Goal: Task Accomplishment & Management: Use online tool/utility

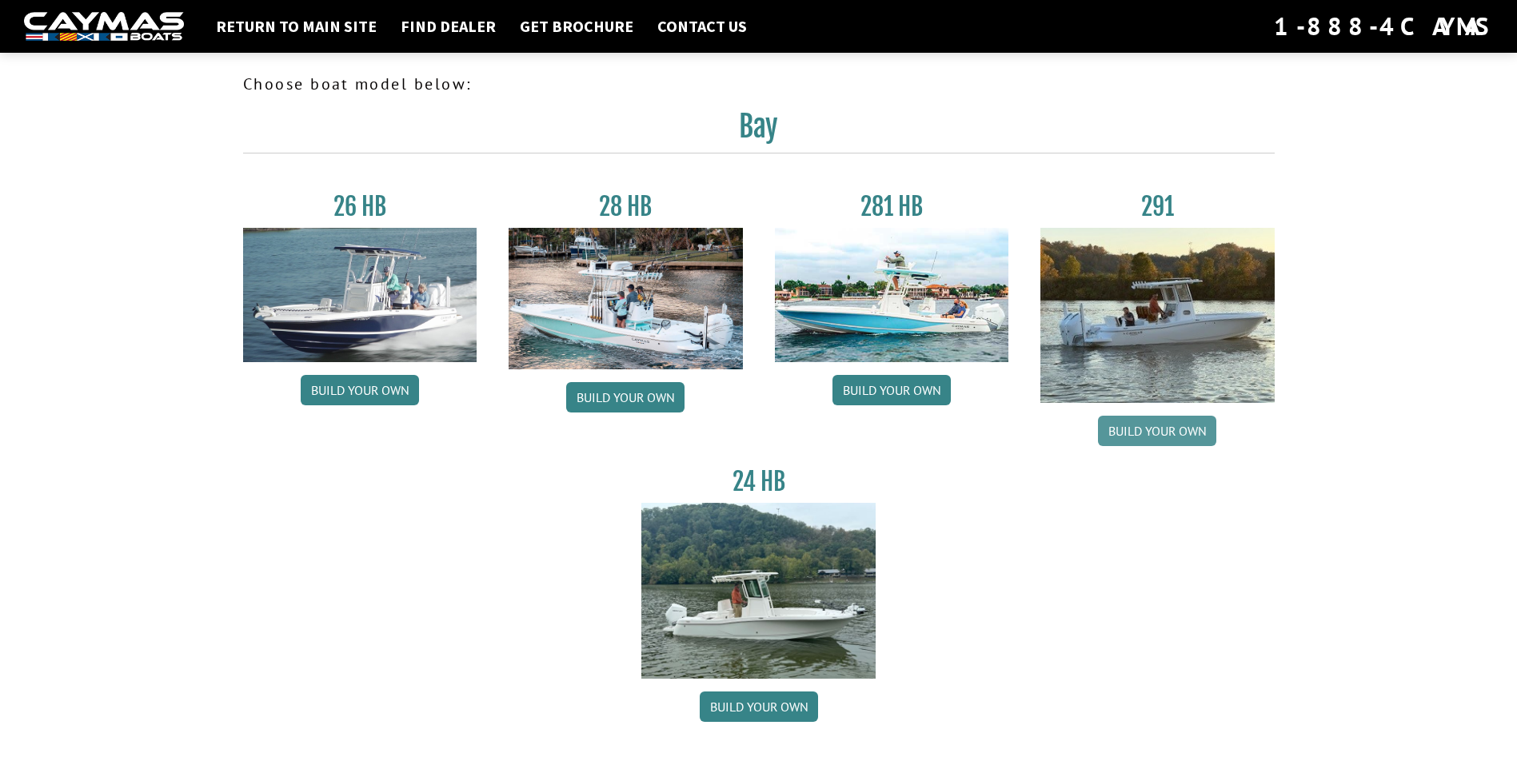
click at [1172, 434] on link "Build your own" at bounding box center [1157, 431] width 118 height 30
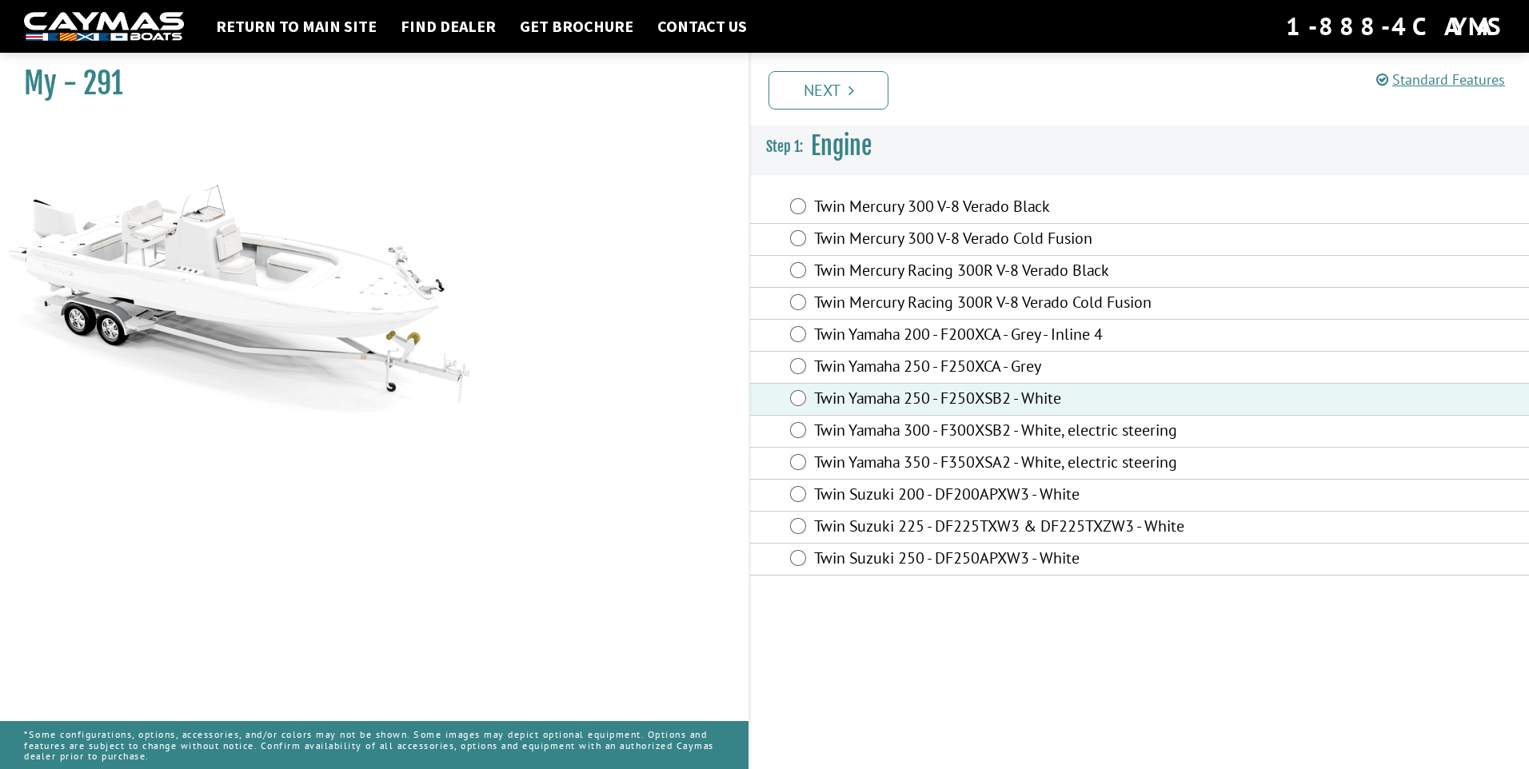
click at [803, 420] on div "Twin Yamaha 300 - F300XSB2 - White, electric steering" at bounding box center [1139, 432] width 779 height 32
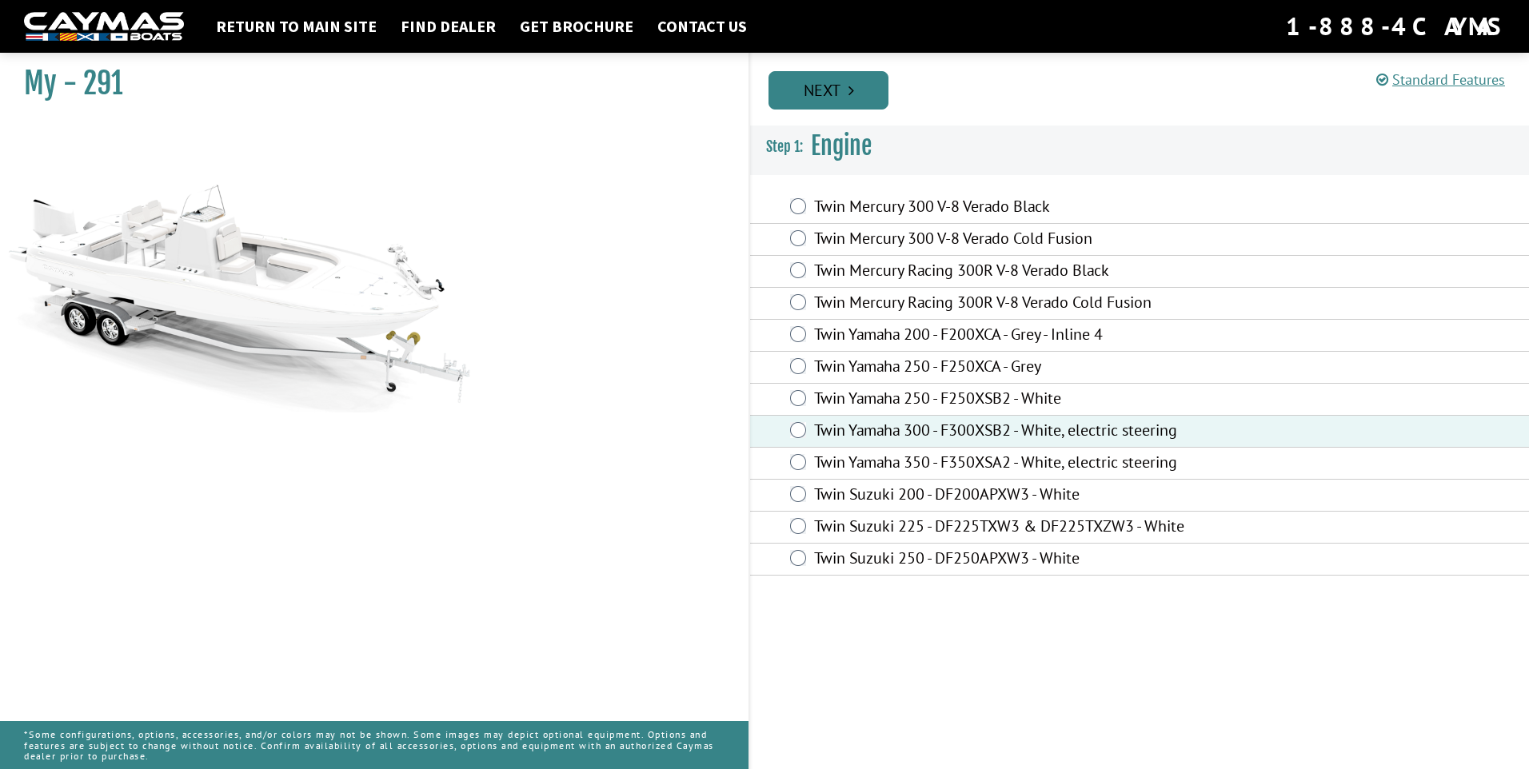
click at [861, 93] on link "Next" at bounding box center [829, 90] width 120 height 38
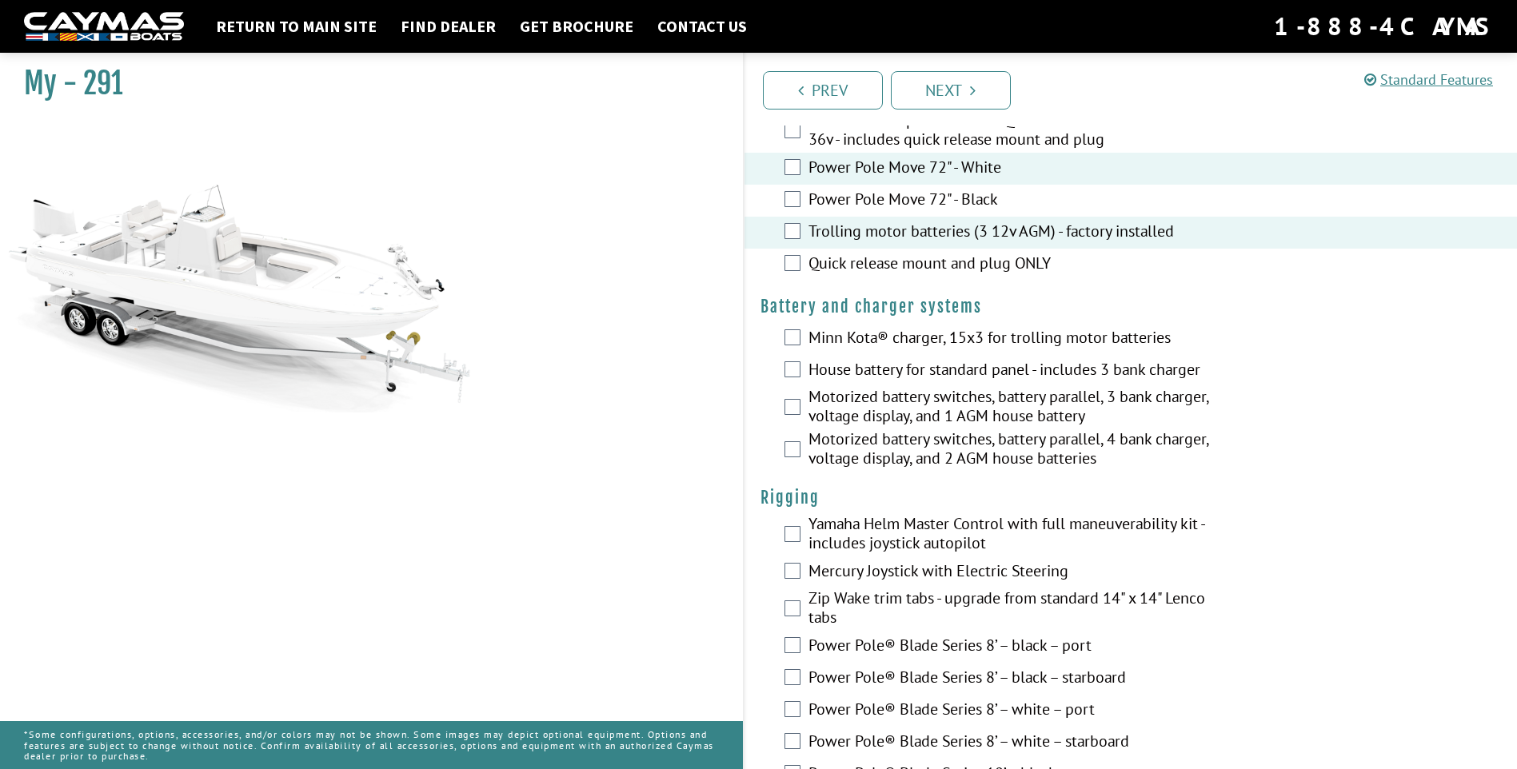
scroll to position [160, 0]
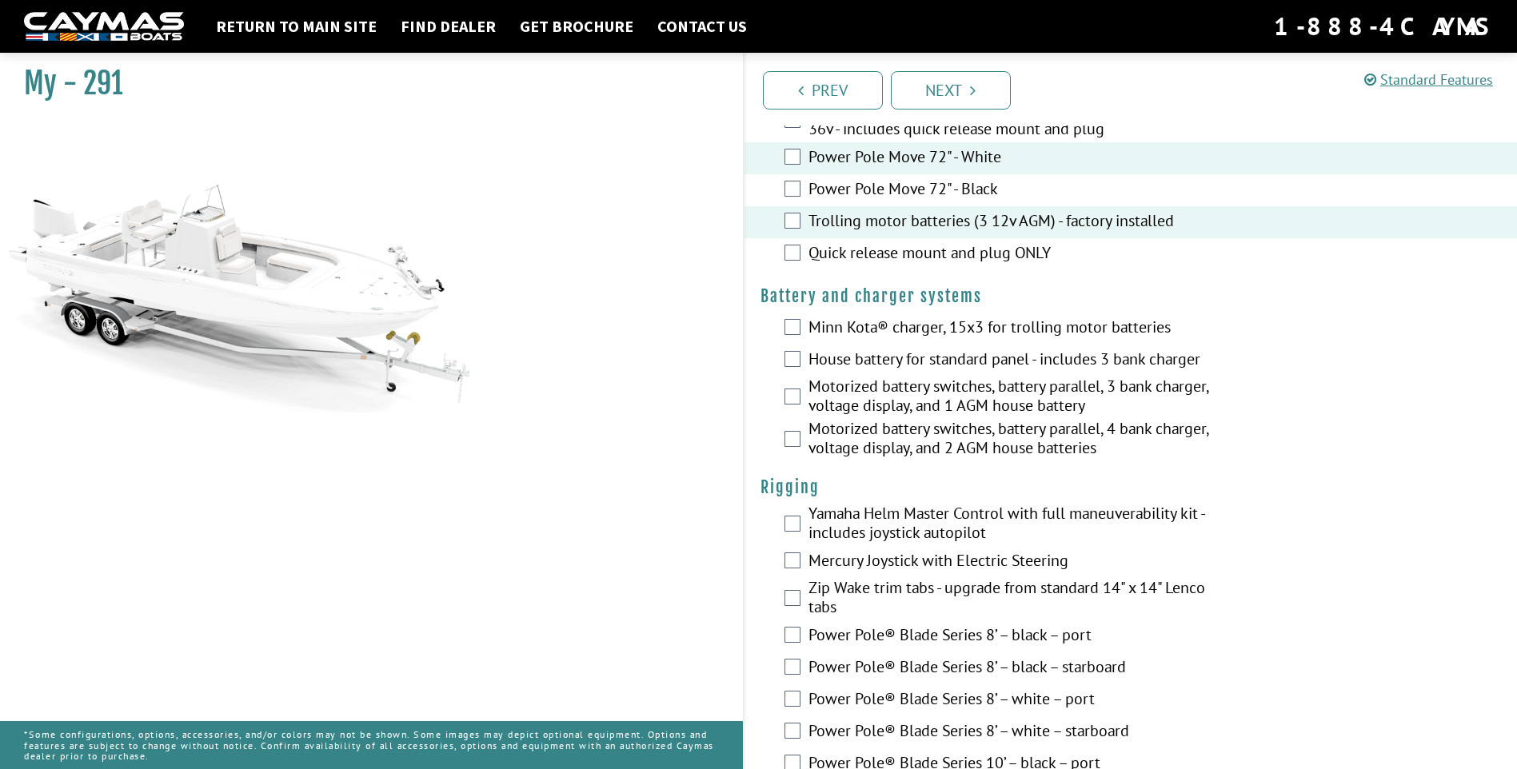
click at [810, 325] on label "Minn Kota® charger, 15x3 for trolling motor batteries" at bounding box center [1021, 328] width 425 height 23
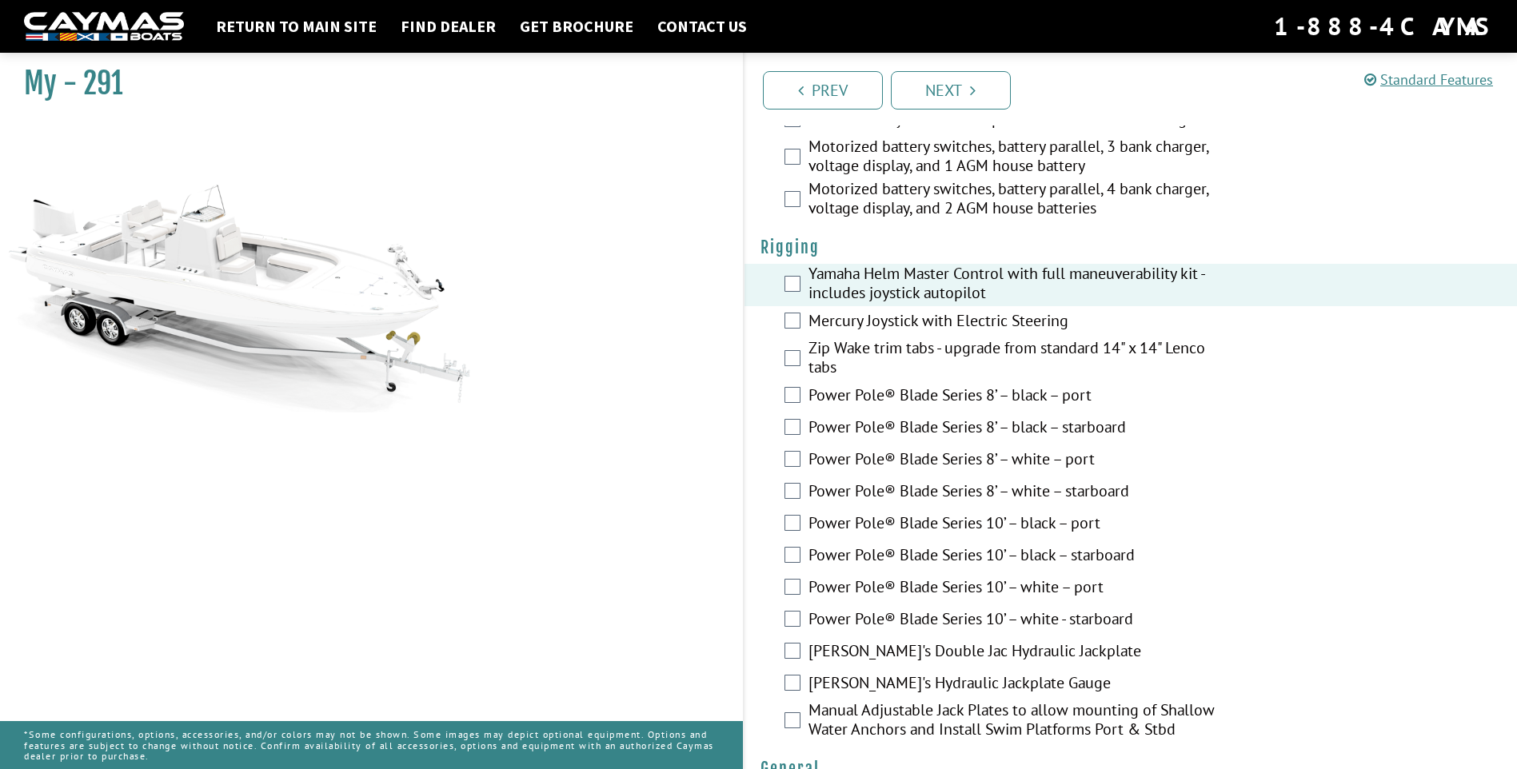
scroll to position [480, 0]
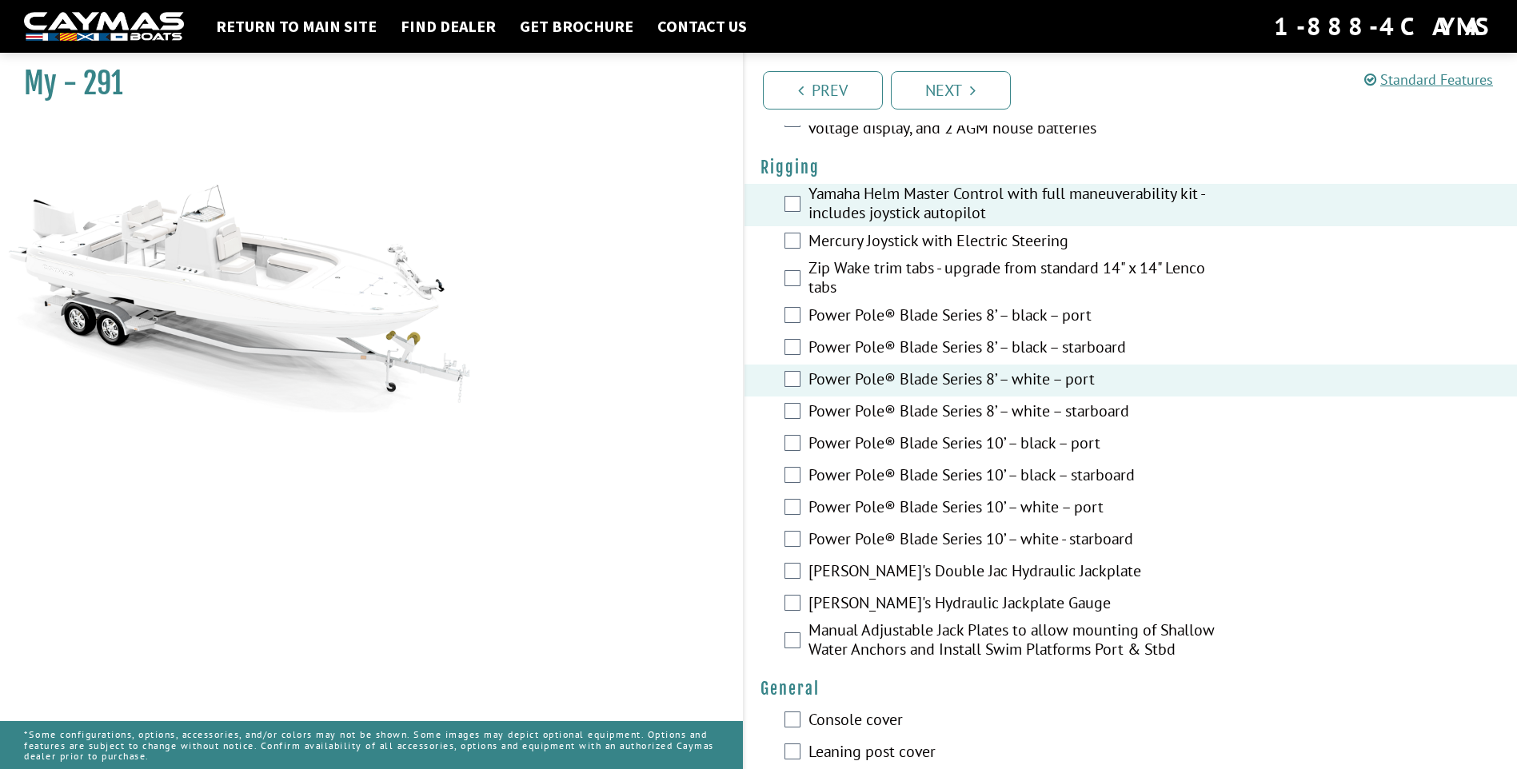
click at [797, 425] on div "Power Pole® Blade Series 8’ – white – starboard" at bounding box center [1131, 413] width 773 height 32
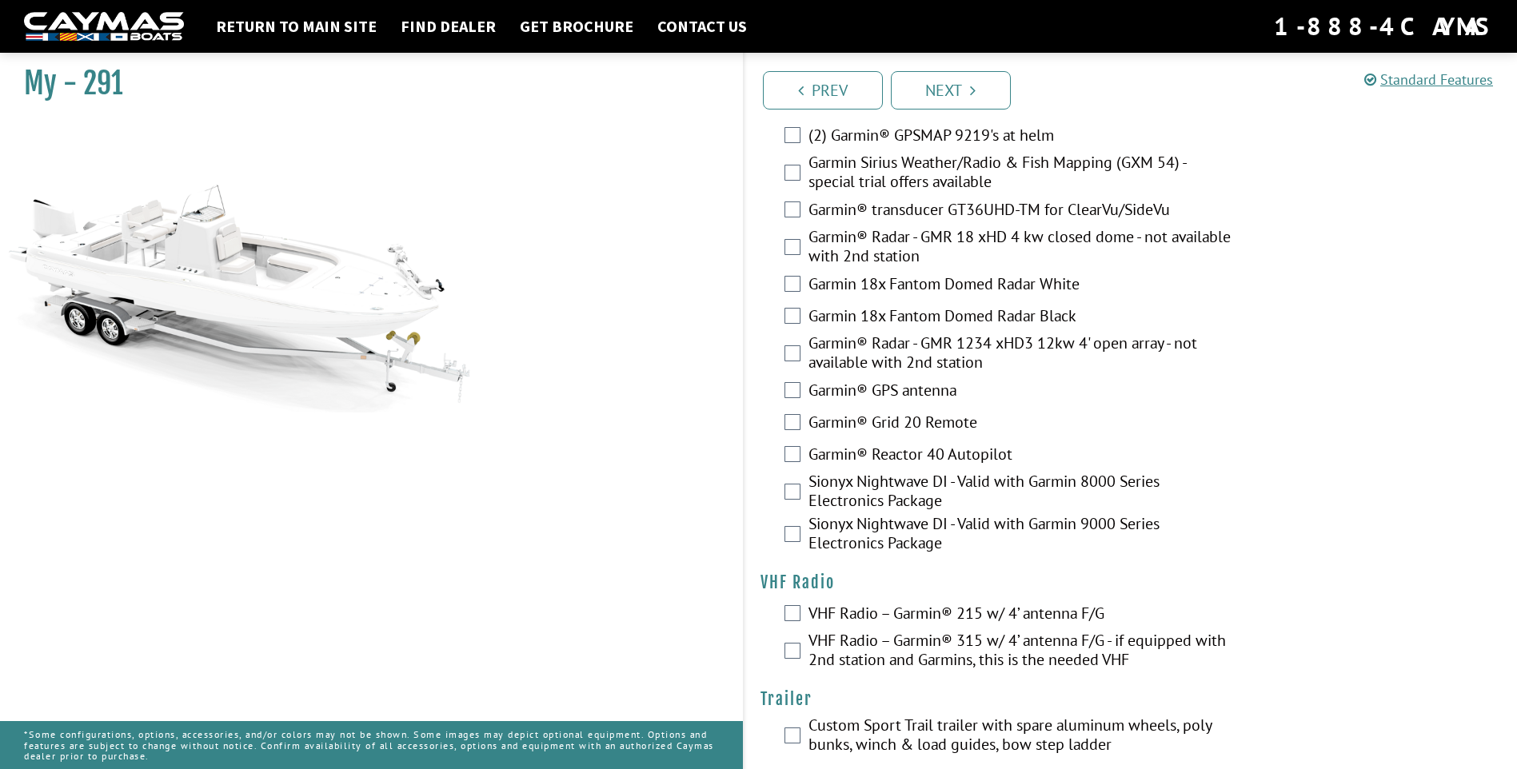
scroll to position [4053, 0]
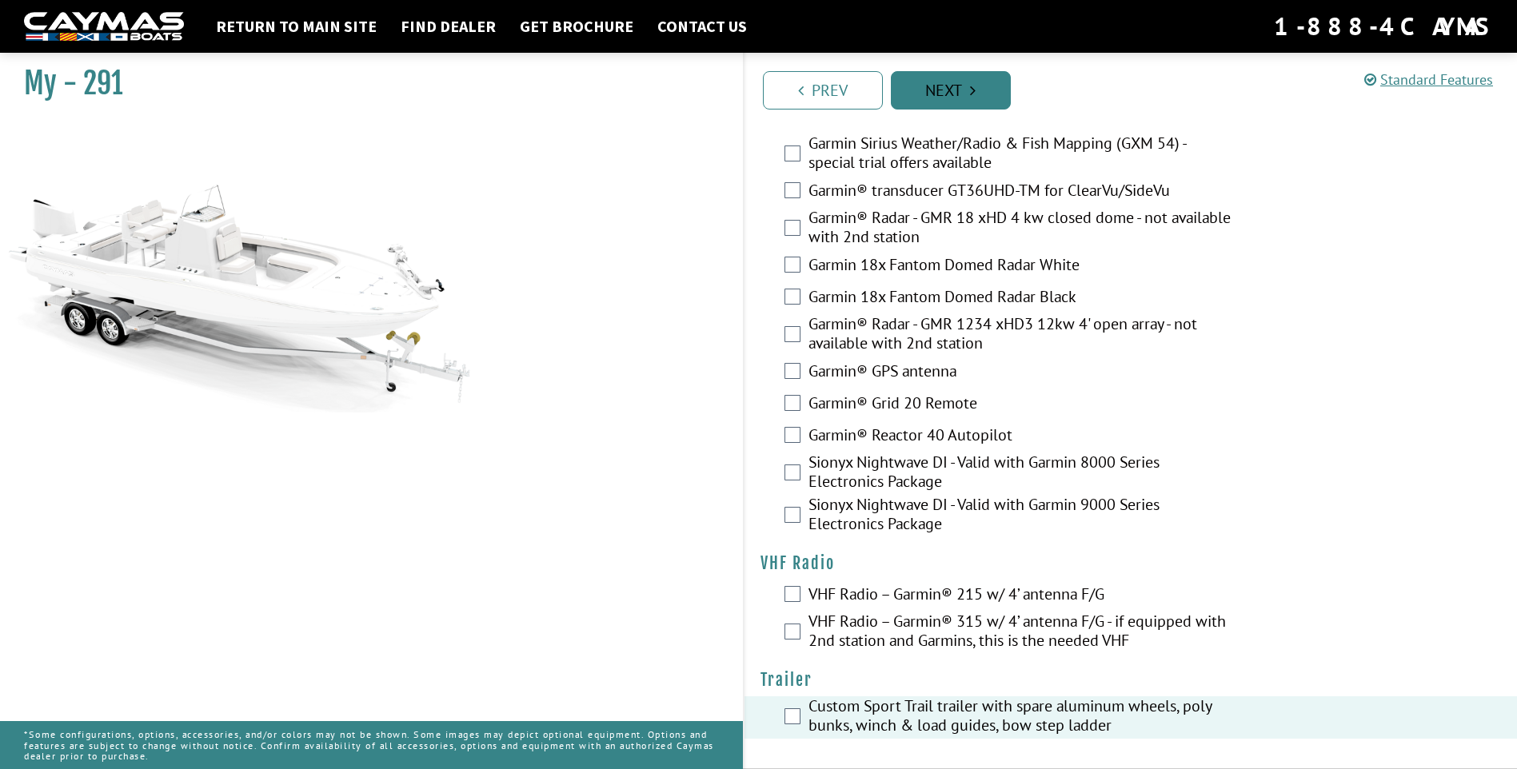
click at [945, 98] on link "Next" at bounding box center [951, 90] width 120 height 38
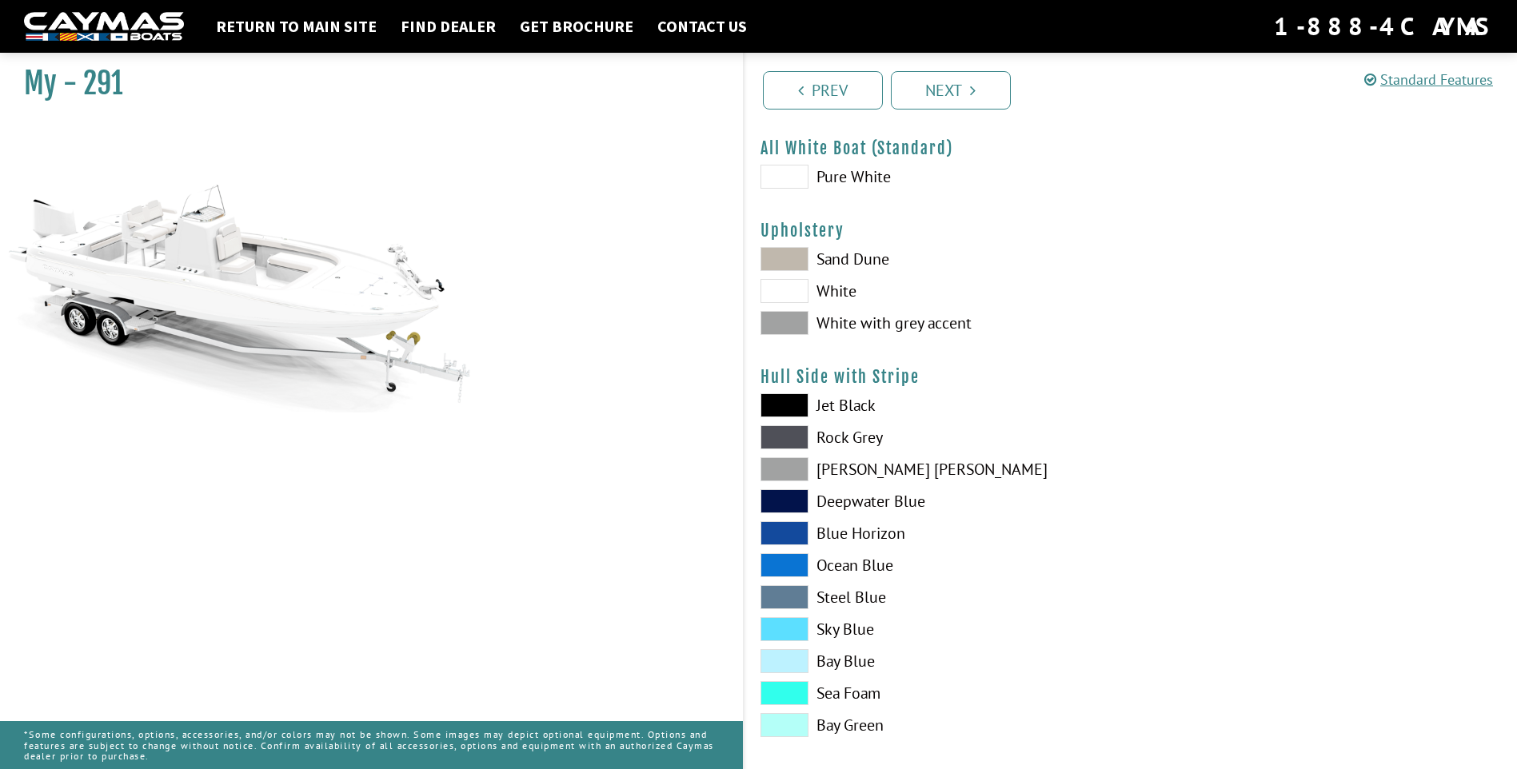
scroll to position [80, 0]
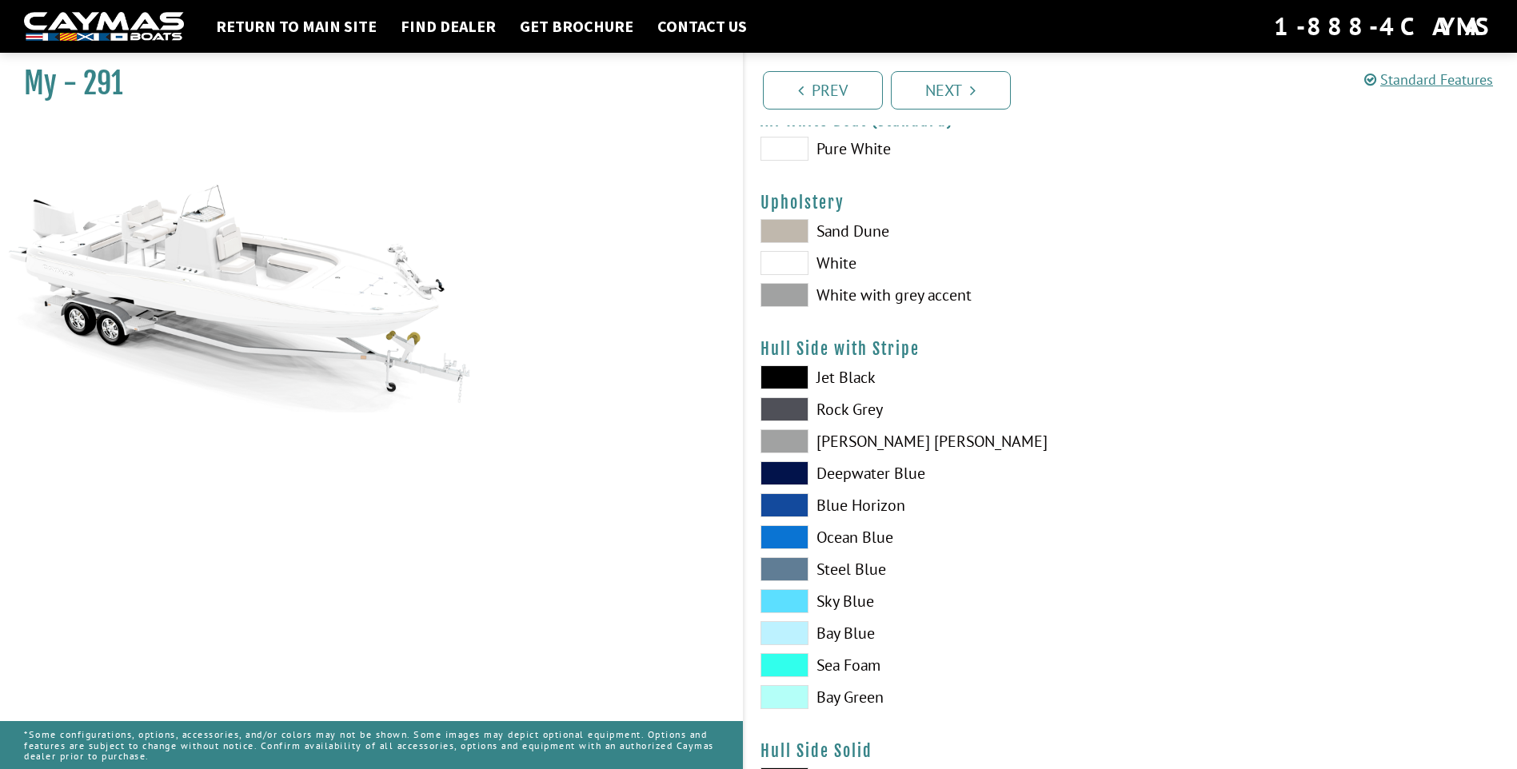
click at [788, 237] on span at bounding box center [785, 231] width 48 height 24
click at [775, 295] on span at bounding box center [785, 295] width 48 height 24
click at [794, 222] on span at bounding box center [785, 231] width 48 height 24
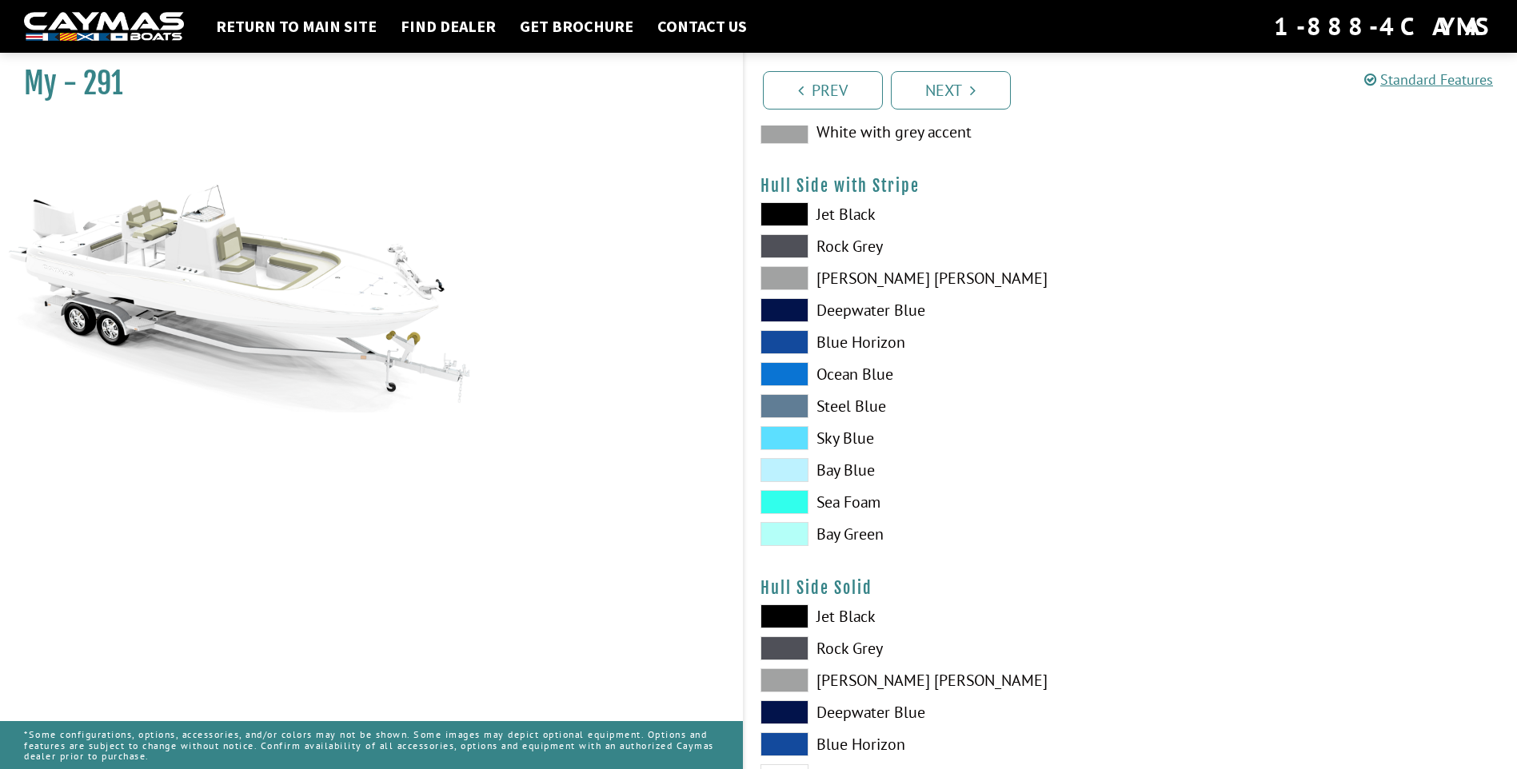
scroll to position [160, 0]
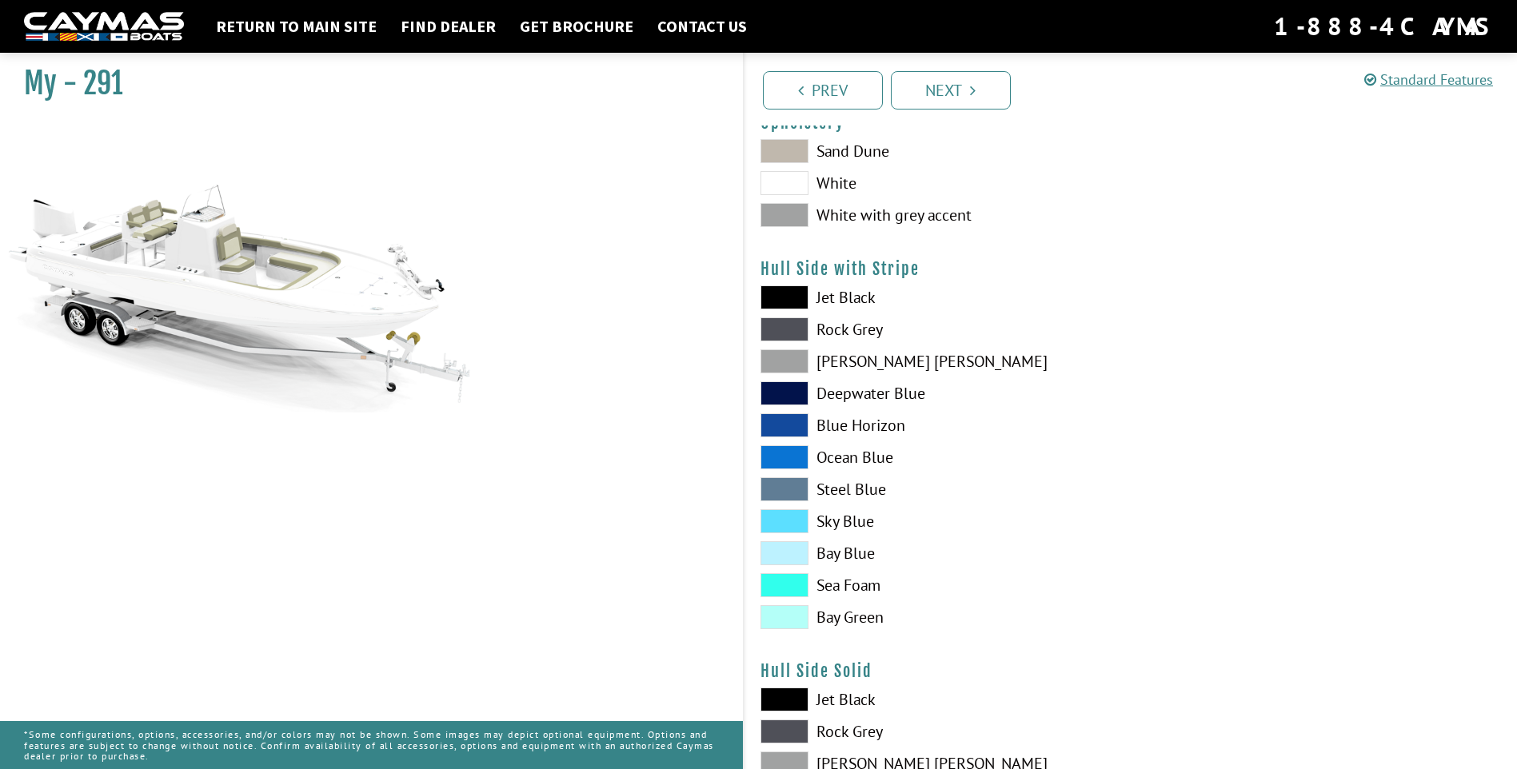
click at [801, 428] on span at bounding box center [785, 425] width 48 height 24
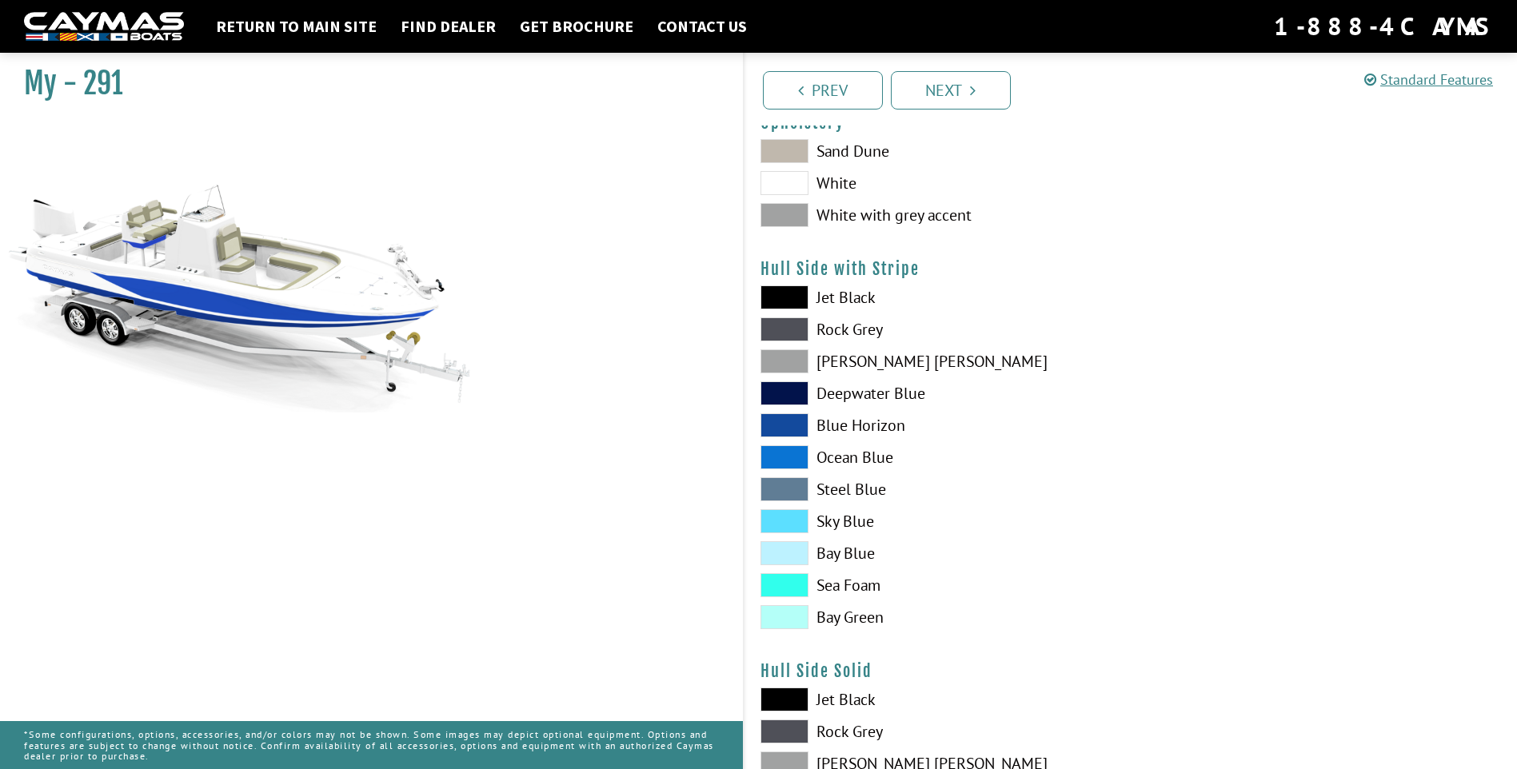
click at [797, 393] on span at bounding box center [785, 393] width 48 height 24
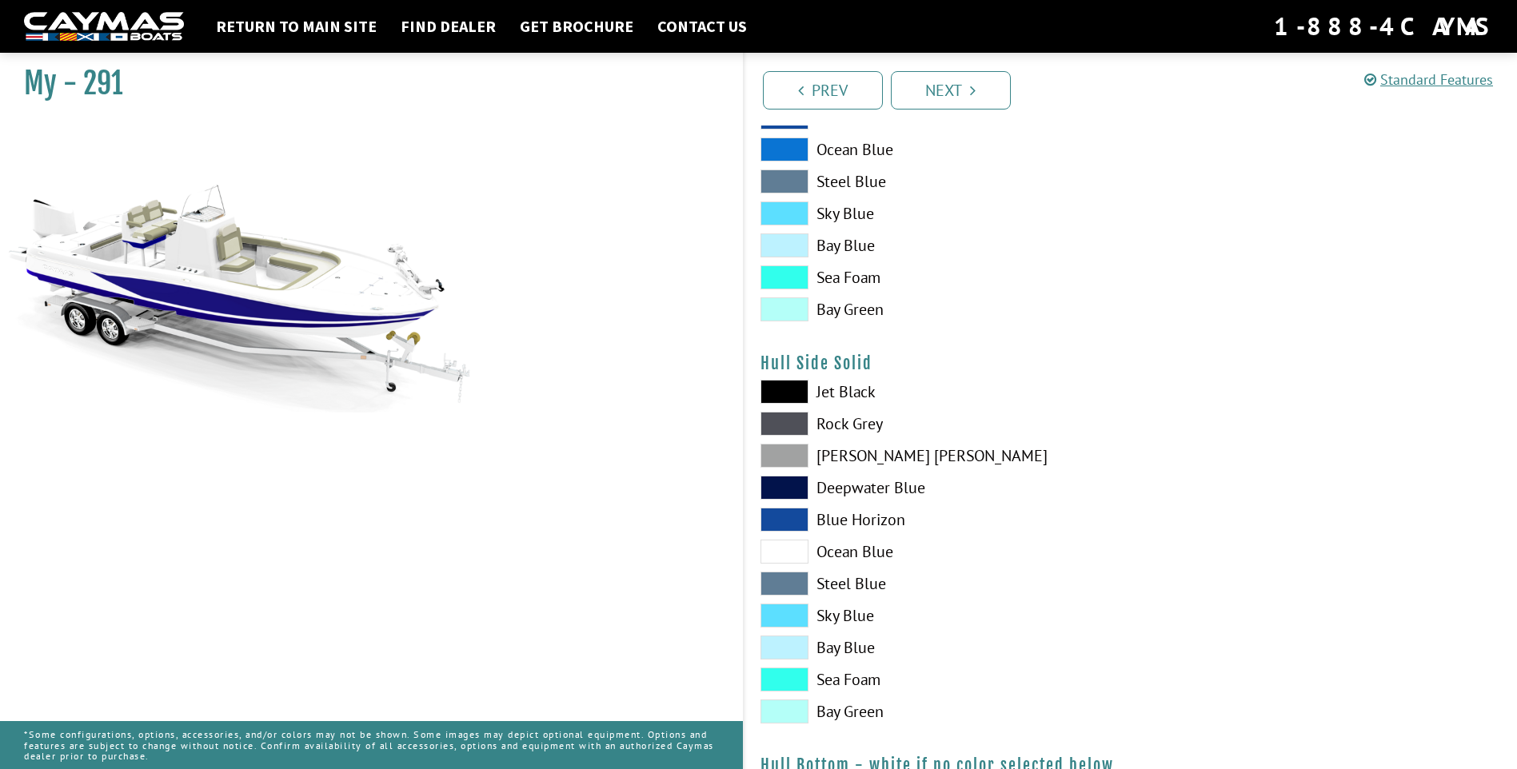
scroll to position [560, 0]
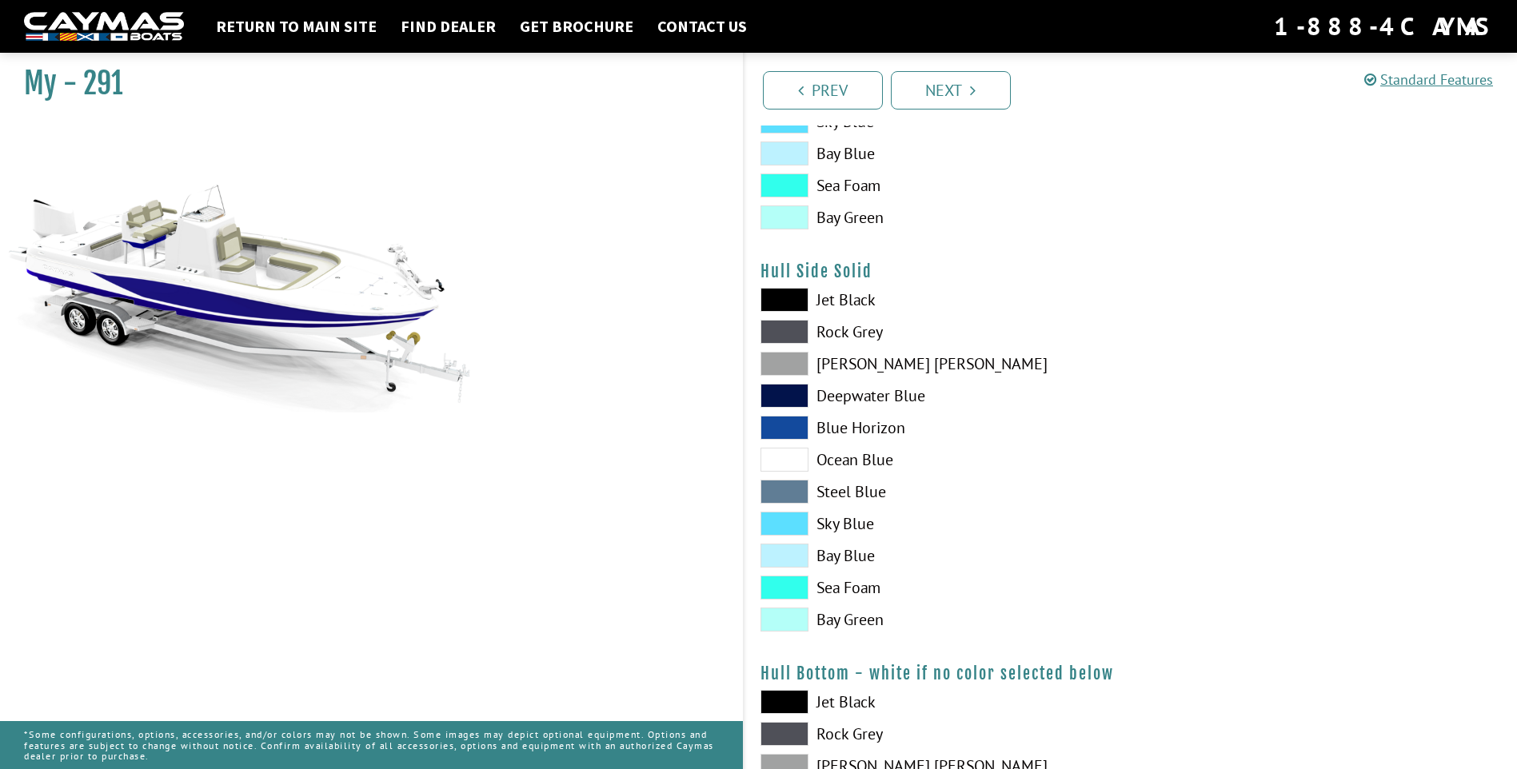
click at [806, 394] on span at bounding box center [785, 396] width 48 height 24
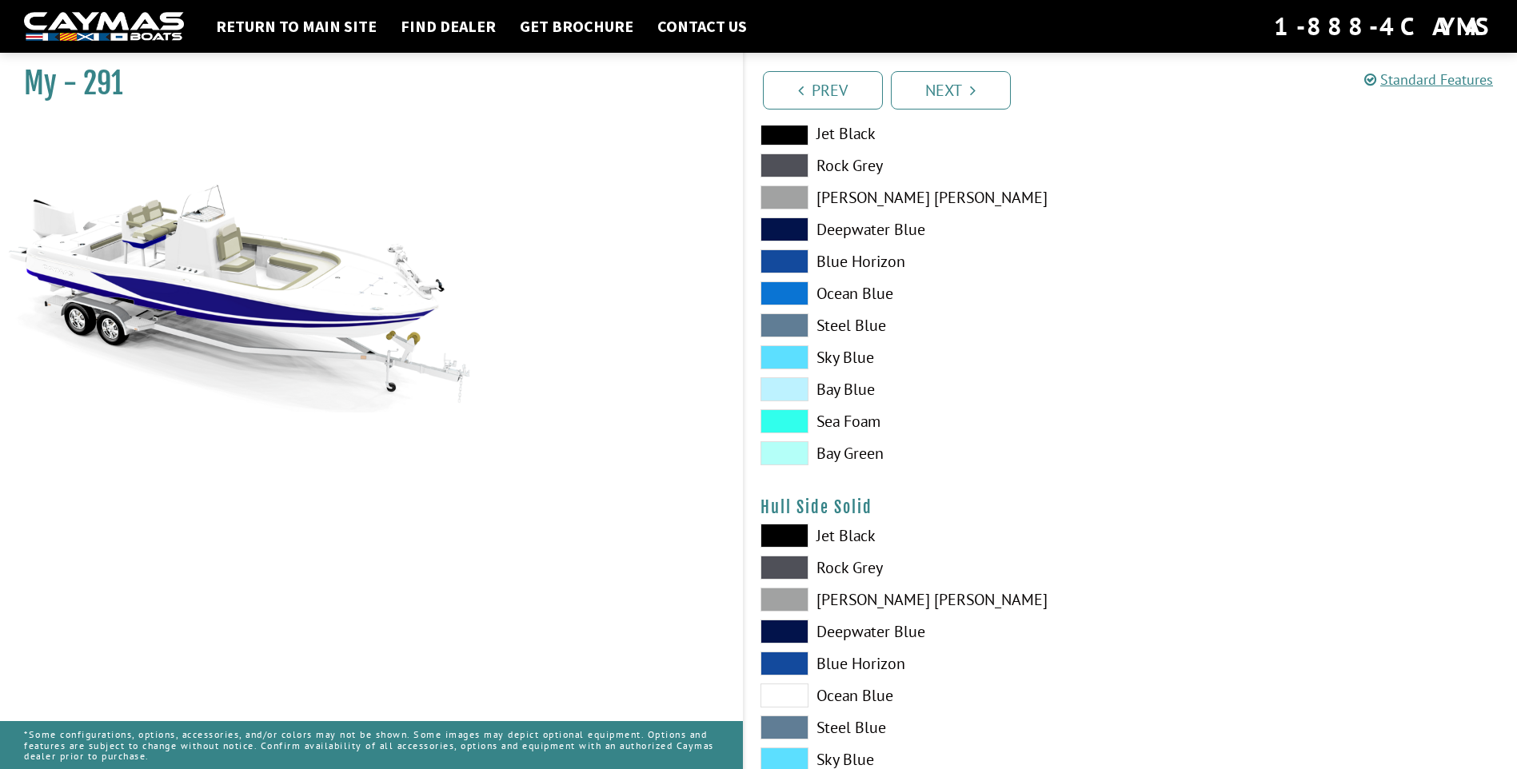
scroll to position [320, 0]
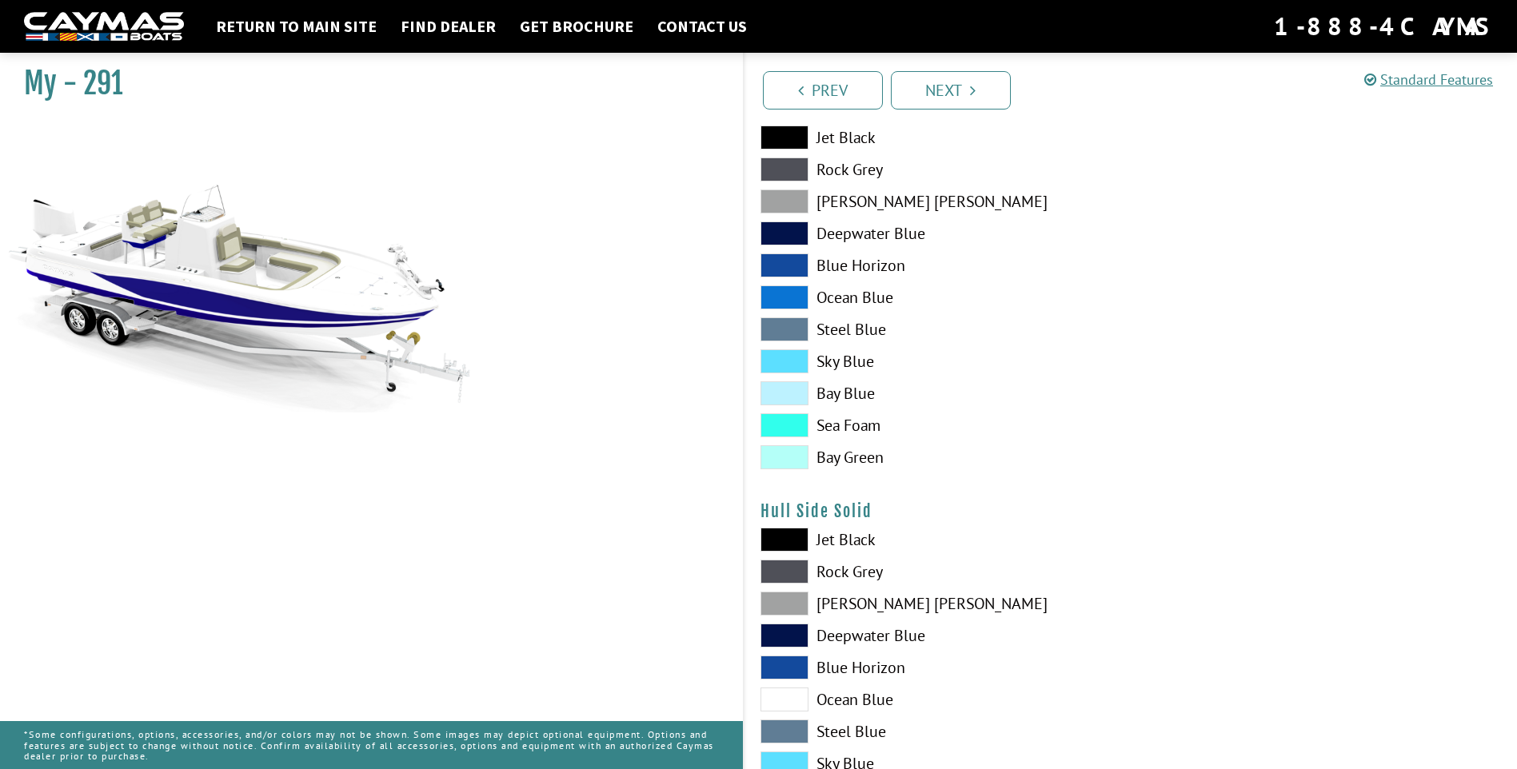
click at [789, 240] on span at bounding box center [785, 234] width 48 height 24
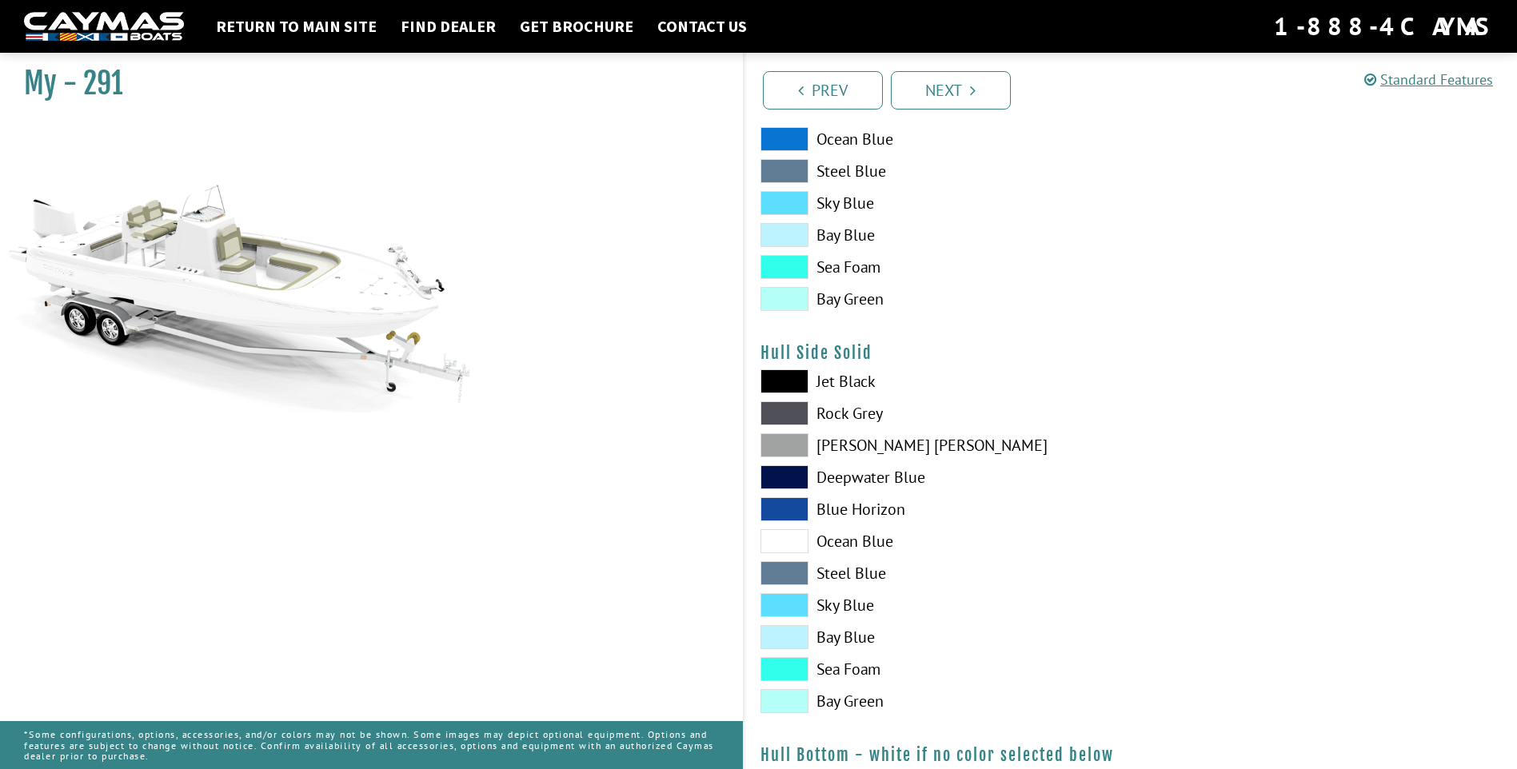
scroll to position [480, 0]
click at [801, 510] on span at bounding box center [785, 508] width 48 height 24
click at [793, 473] on span at bounding box center [785, 476] width 48 height 24
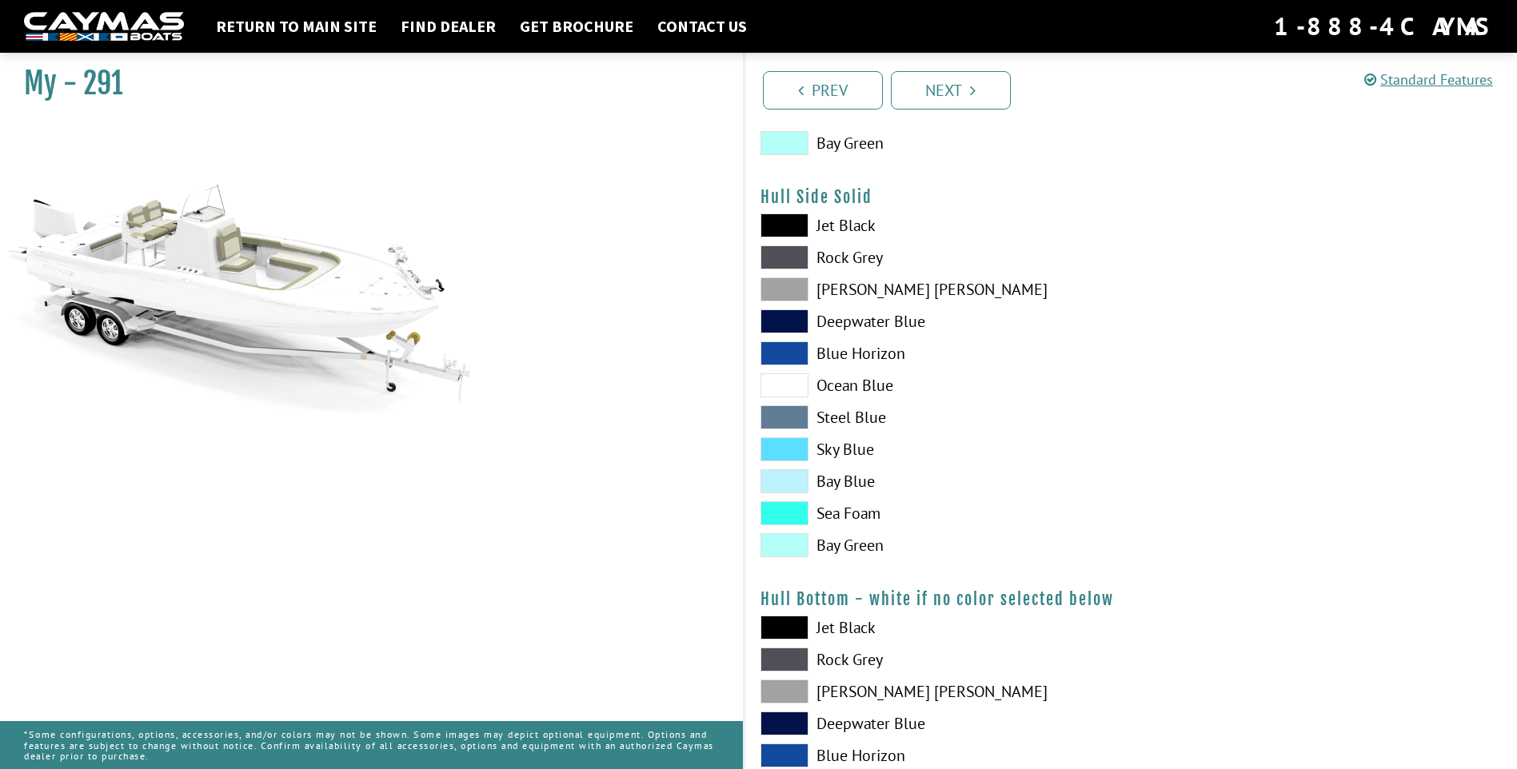
scroll to position [640, 0]
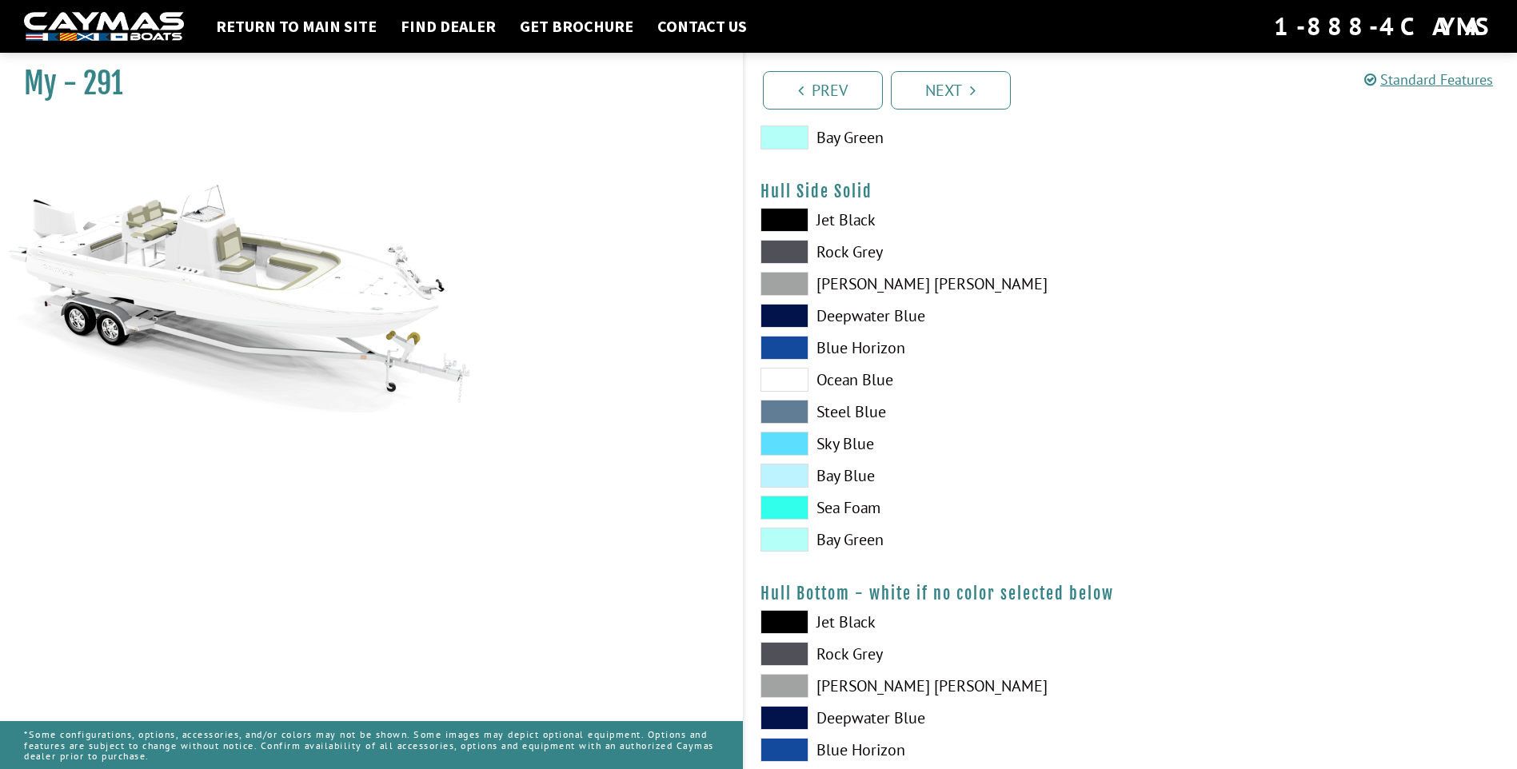
click at [799, 216] on span at bounding box center [785, 220] width 48 height 24
click at [800, 261] on span at bounding box center [785, 252] width 48 height 24
click at [794, 286] on span at bounding box center [785, 284] width 48 height 24
click at [793, 353] on span at bounding box center [785, 348] width 48 height 24
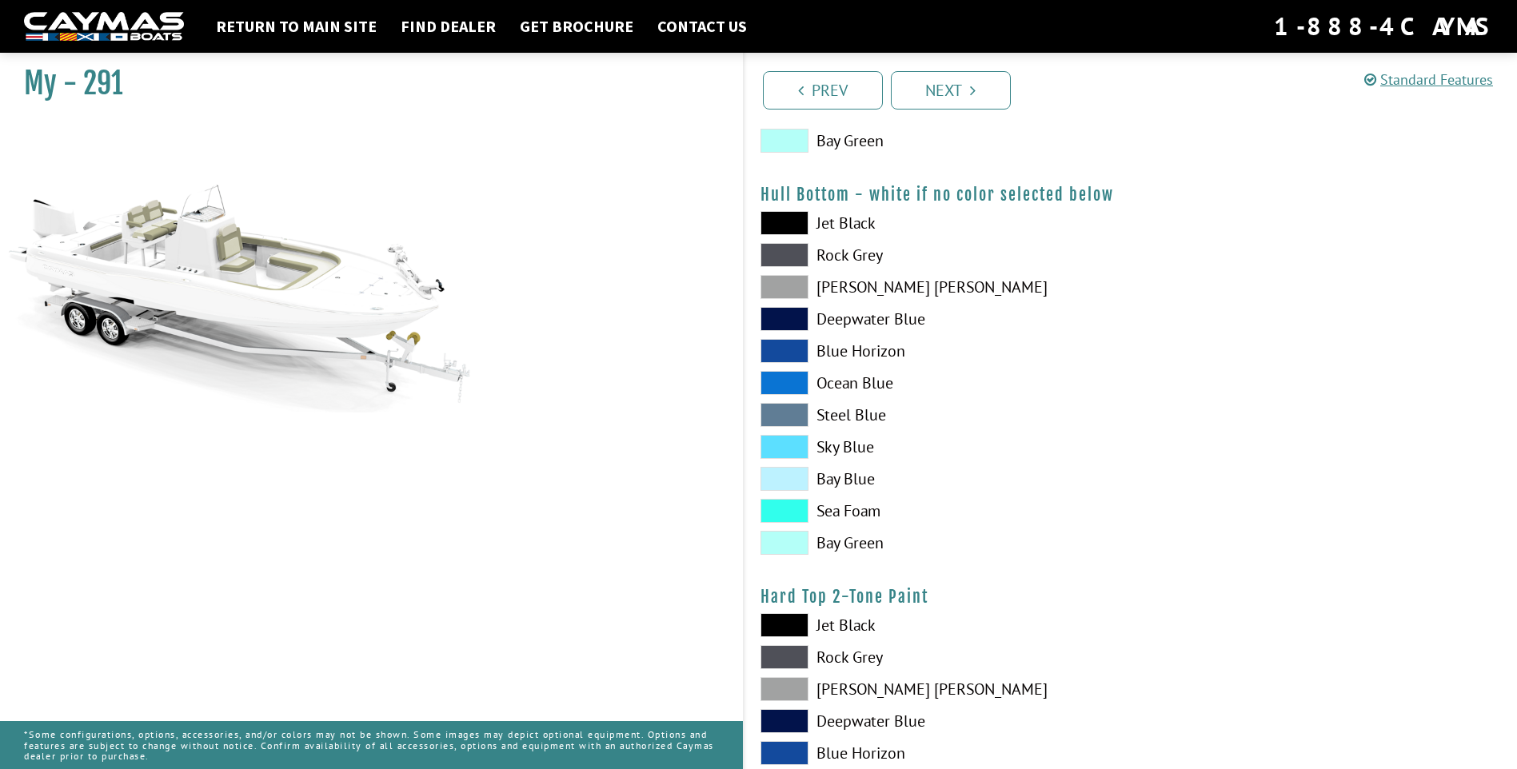
scroll to position [1040, 0]
click at [795, 258] on span at bounding box center [785, 254] width 48 height 24
click at [792, 287] on span at bounding box center [785, 286] width 48 height 24
click at [797, 317] on span at bounding box center [785, 318] width 48 height 24
click at [798, 237] on div "Jet Black Rock Grey Dove Gray Deepwater Blue Blue Horizon Ocean Blue" at bounding box center [938, 386] width 386 height 352
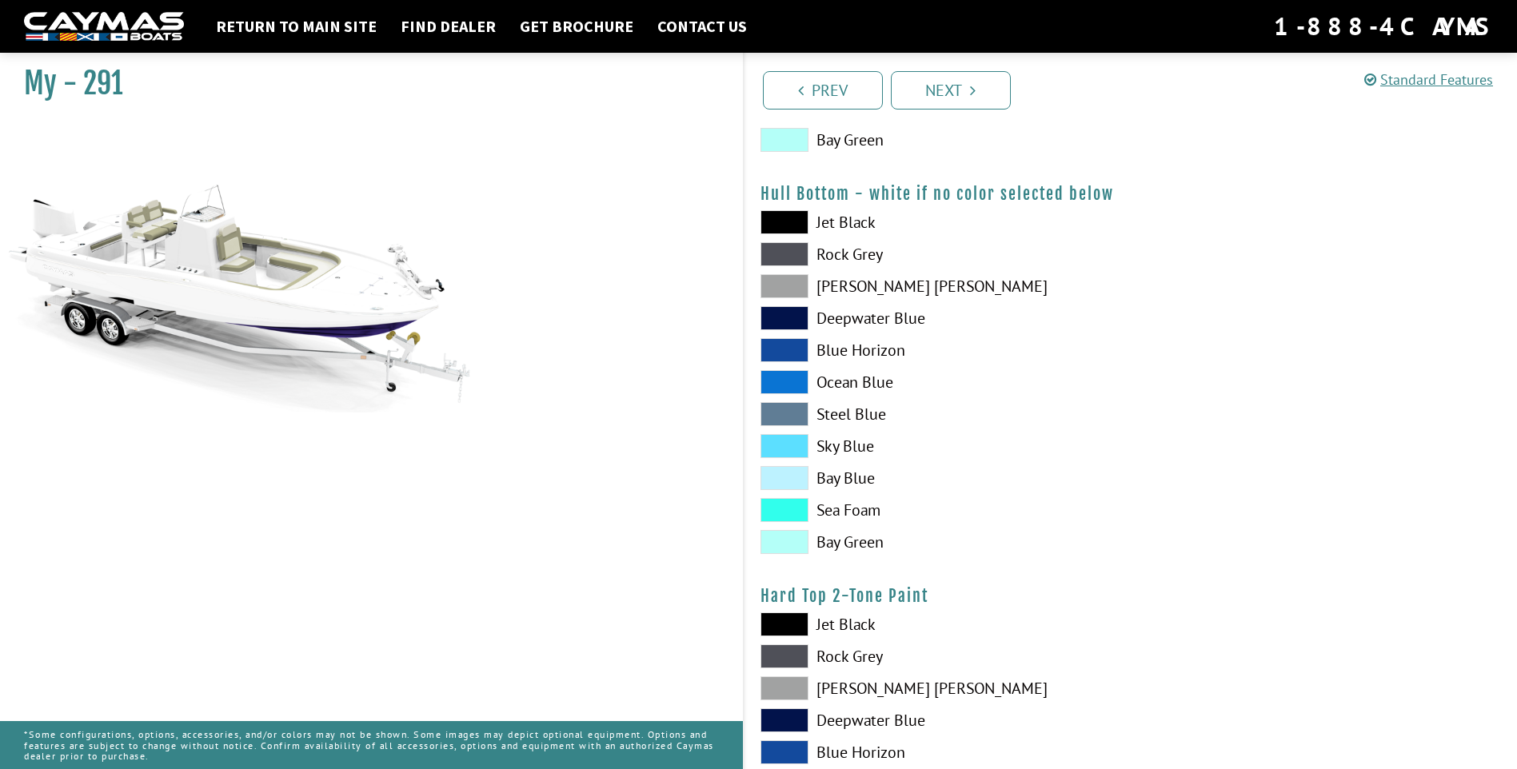
click at [793, 224] on span at bounding box center [785, 222] width 48 height 24
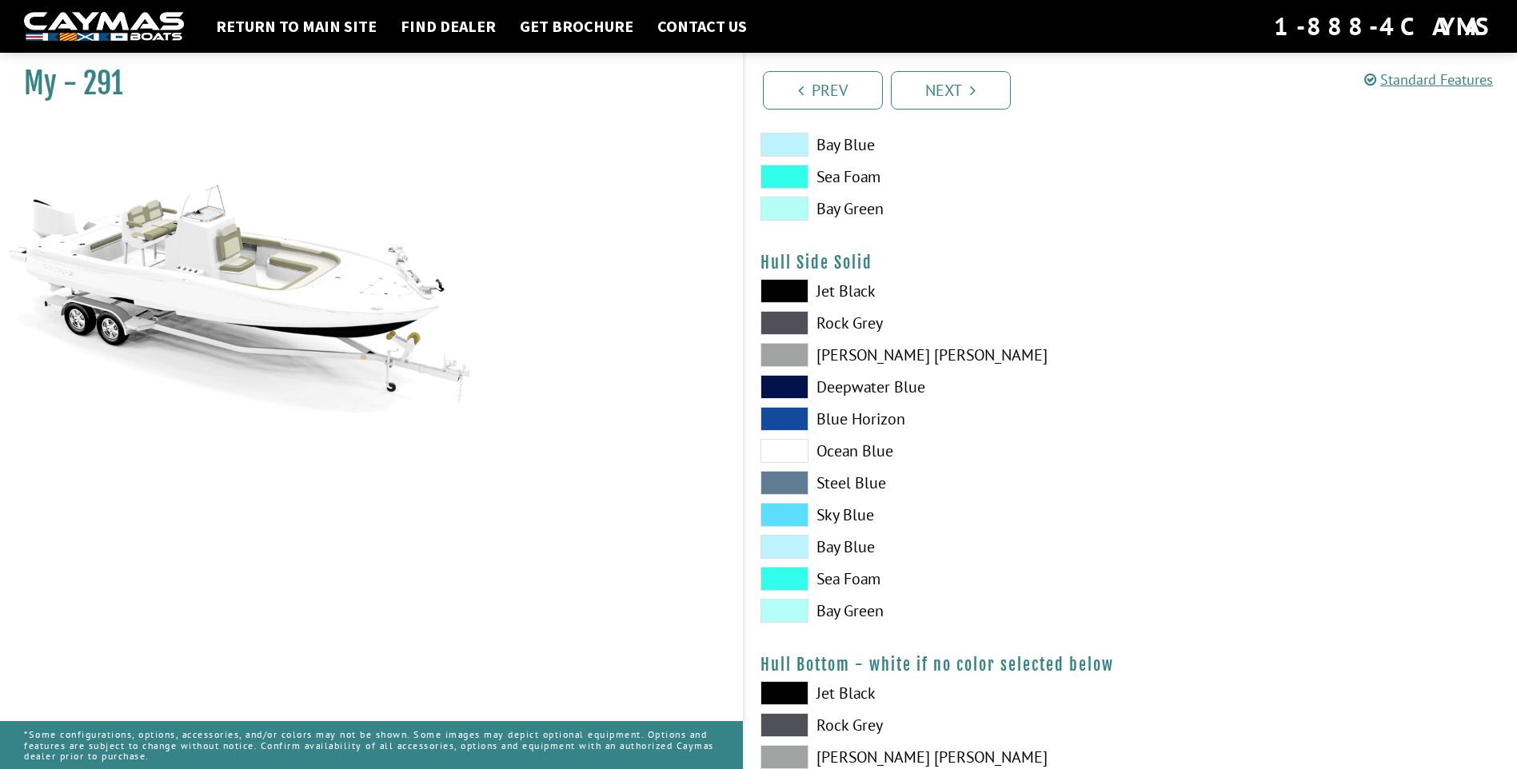
scroll to position [560, 0]
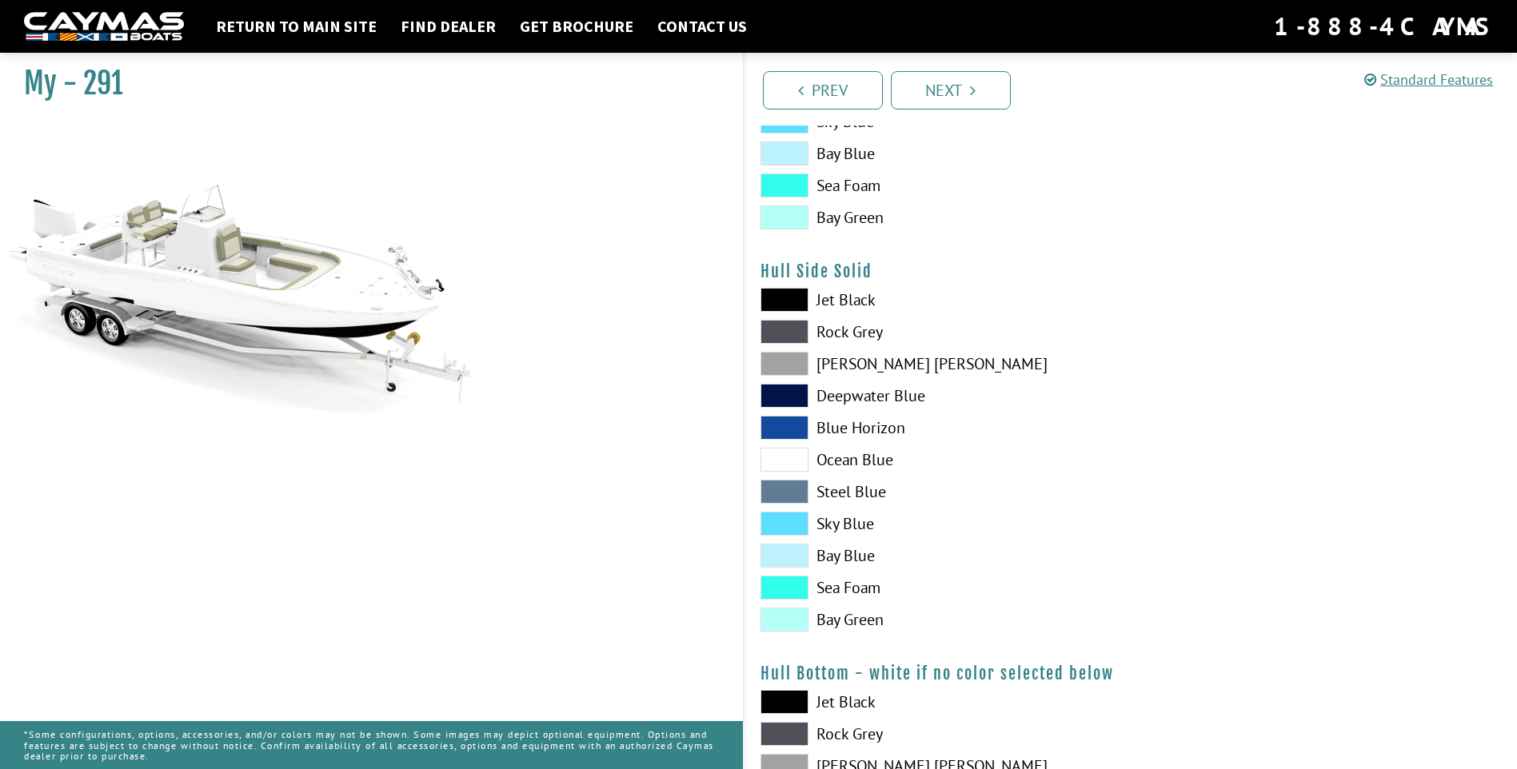
click at [793, 306] on span at bounding box center [785, 300] width 48 height 24
click at [793, 335] on span at bounding box center [785, 332] width 48 height 24
click at [795, 361] on span at bounding box center [785, 364] width 48 height 24
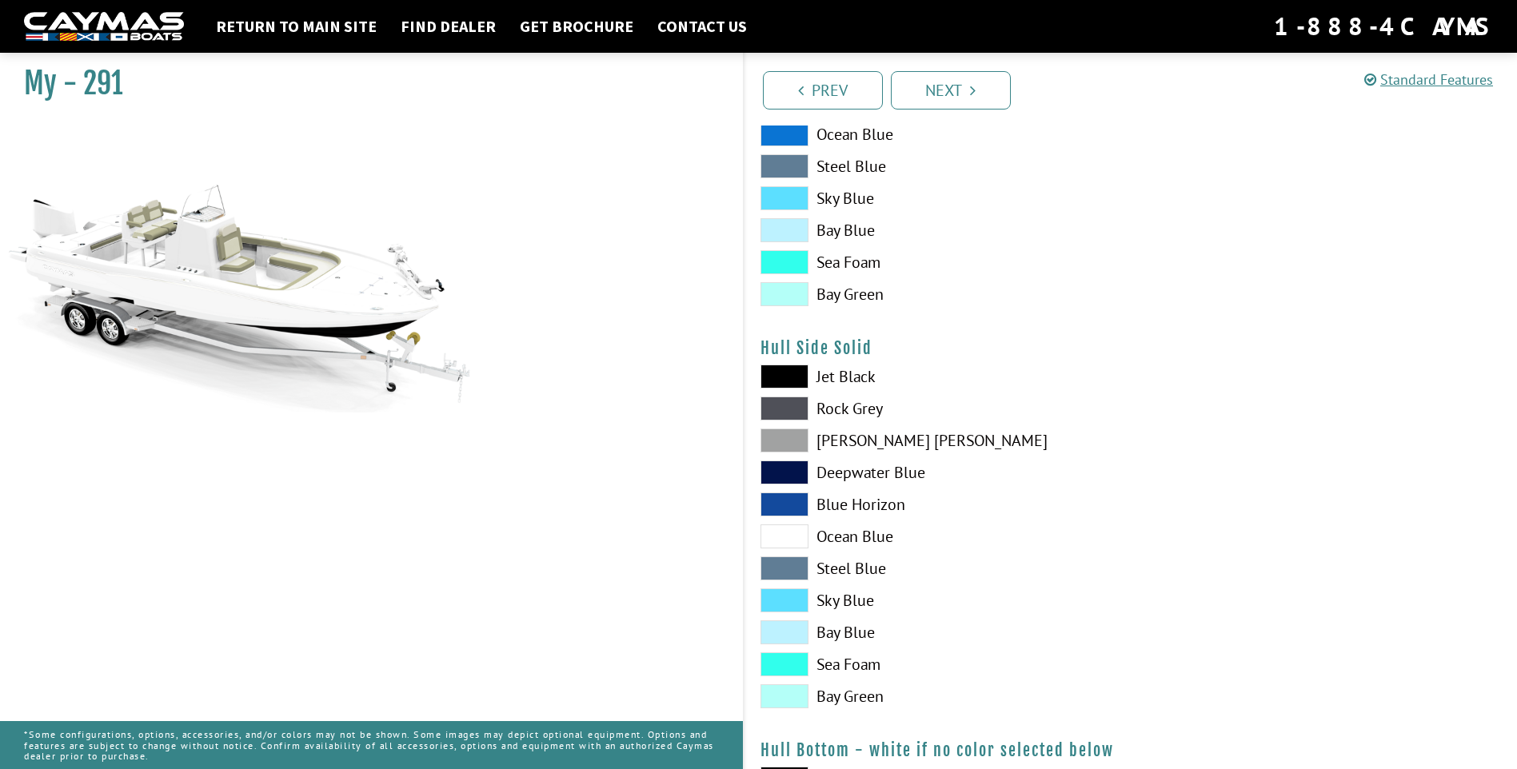
scroll to position [400, 0]
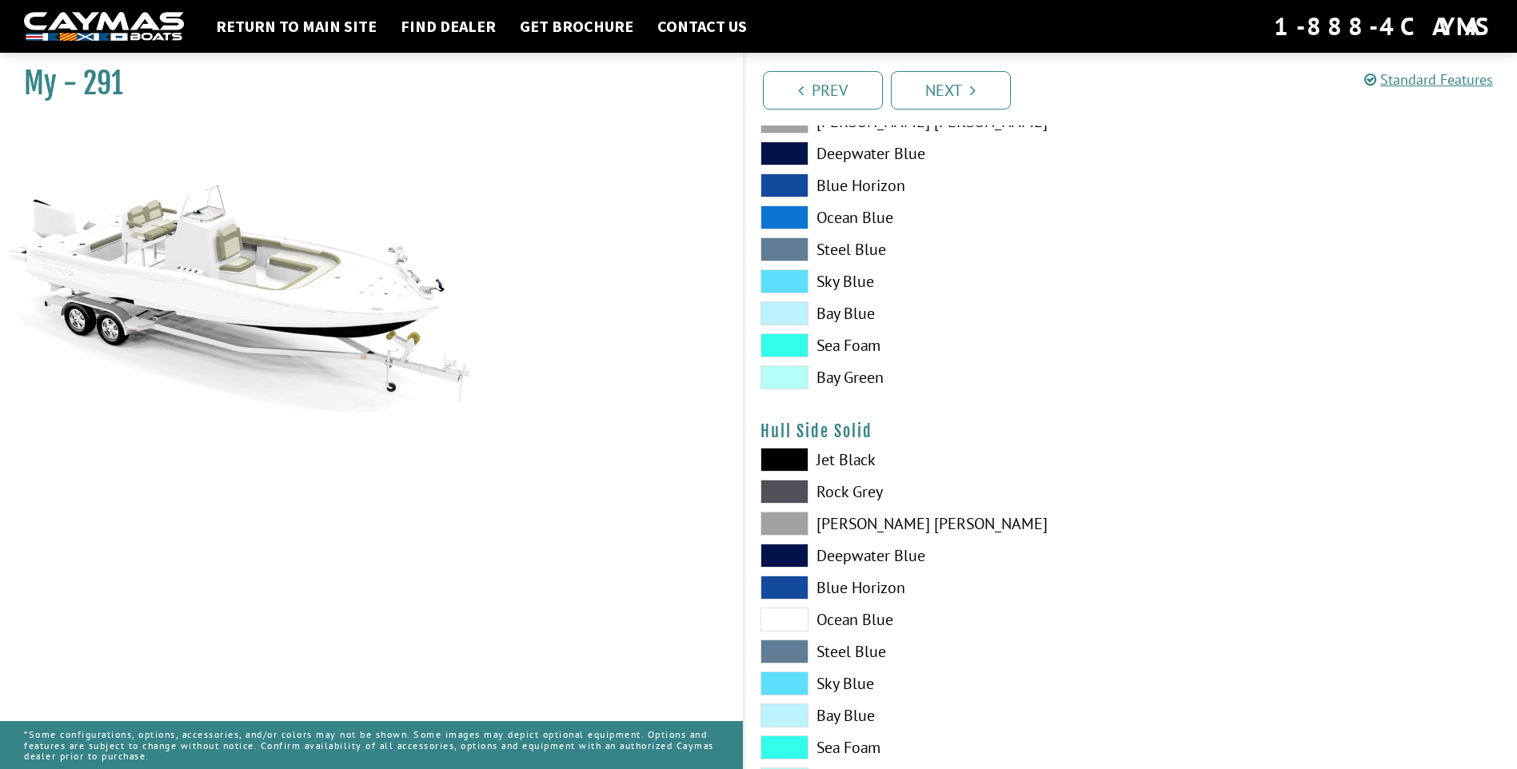
click at [797, 186] on span at bounding box center [785, 186] width 48 height 24
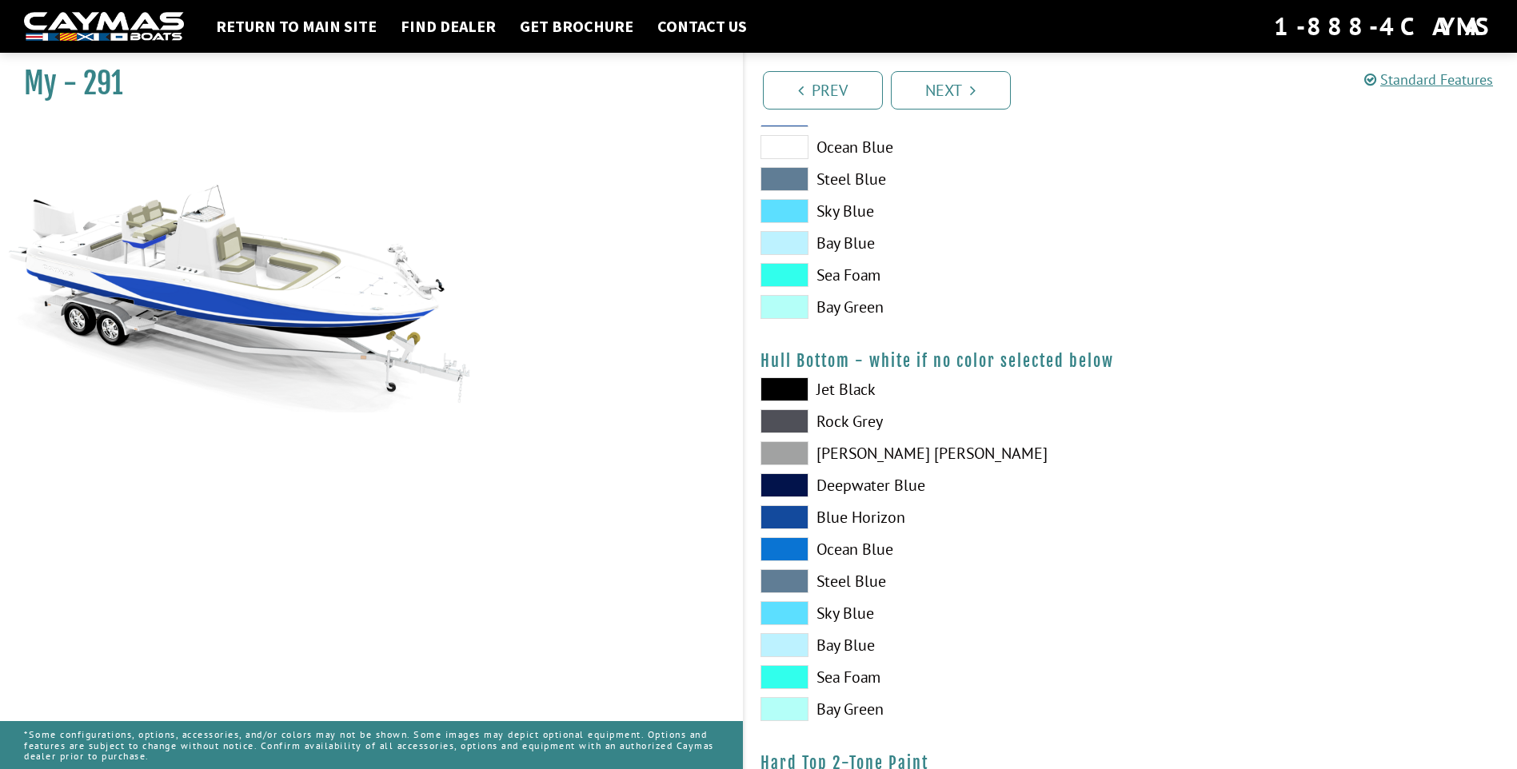
scroll to position [880, 0]
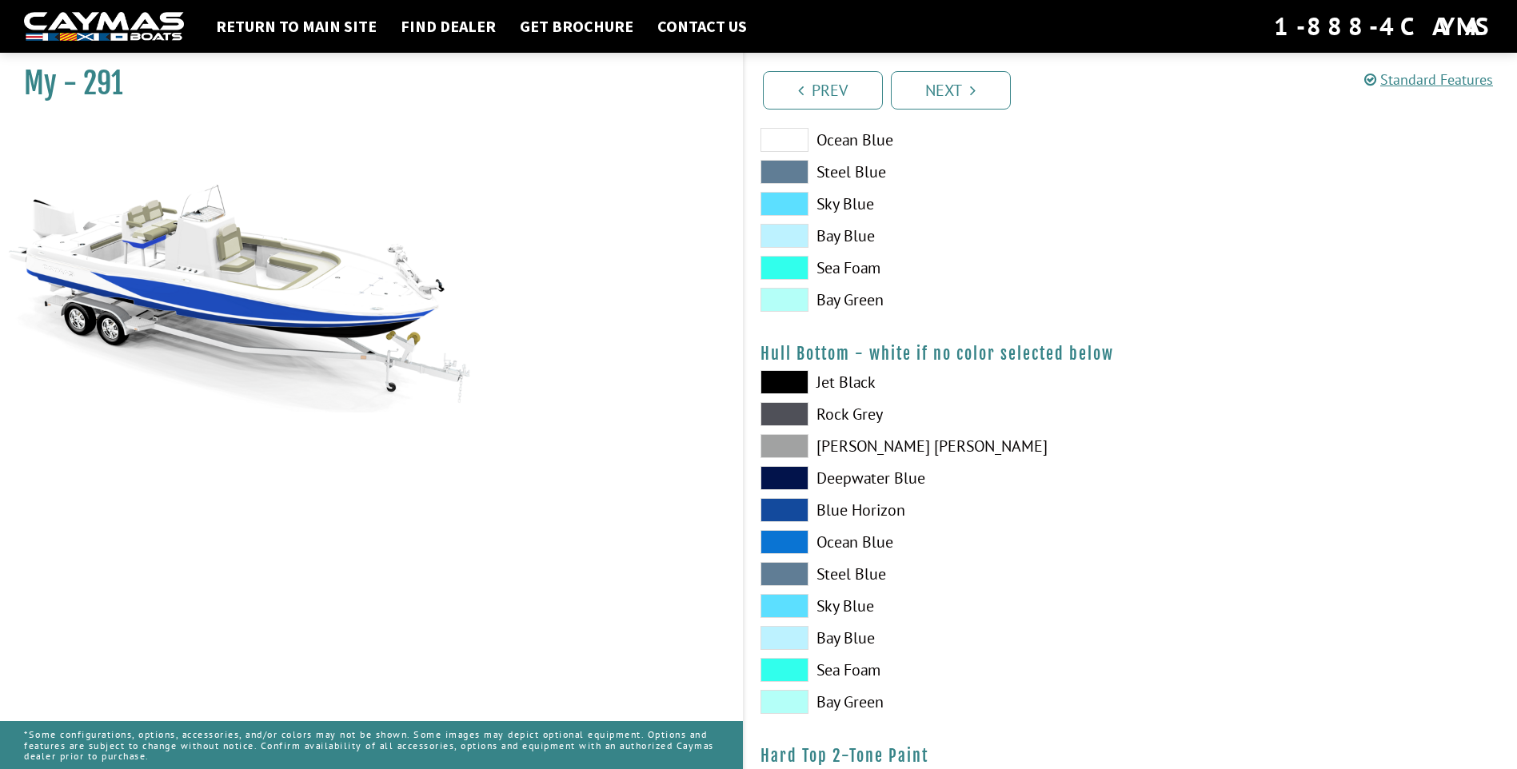
click at [786, 505] on span at bounding box center [785, 510] width 48 height 24
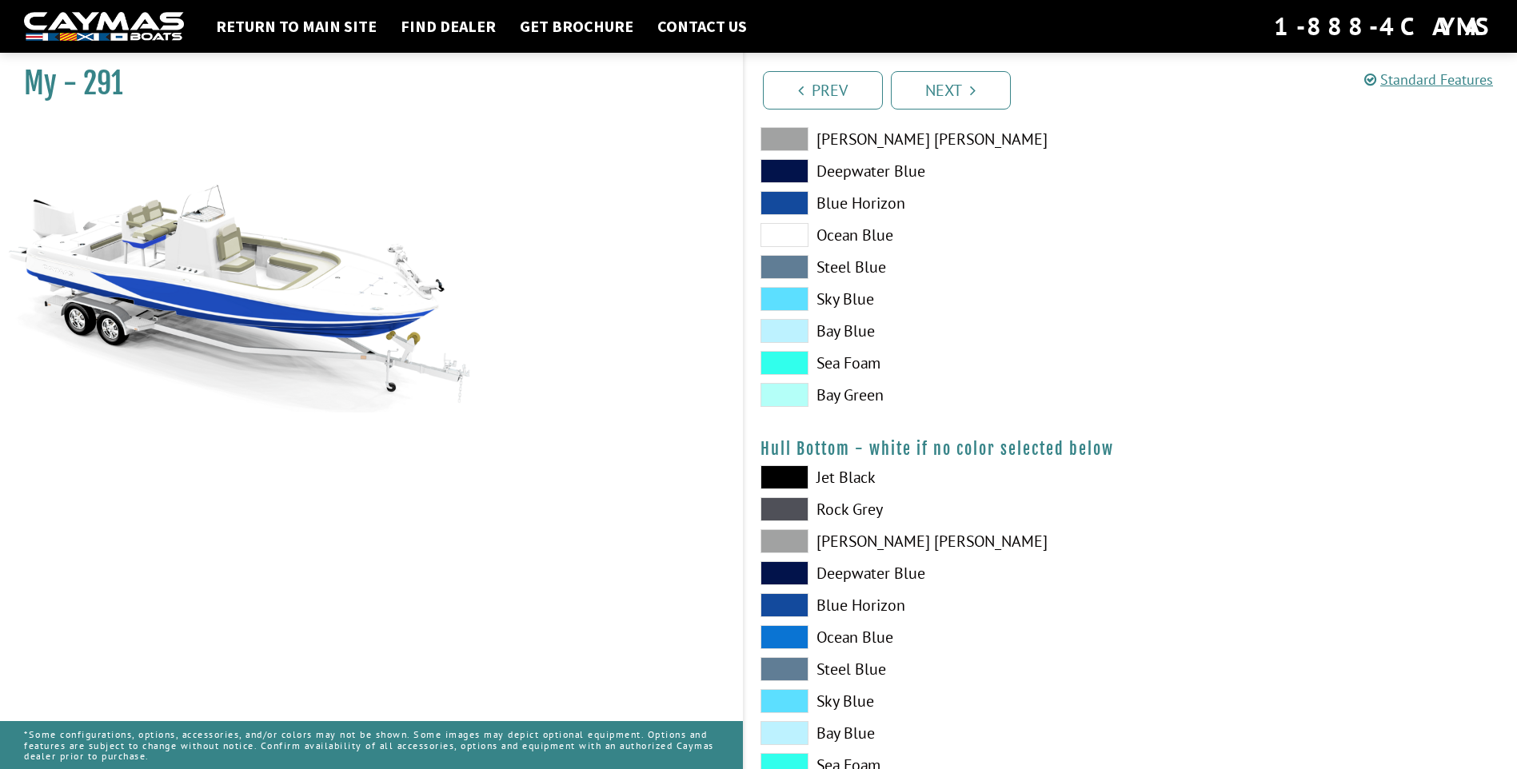
scroll to position [560, 0]
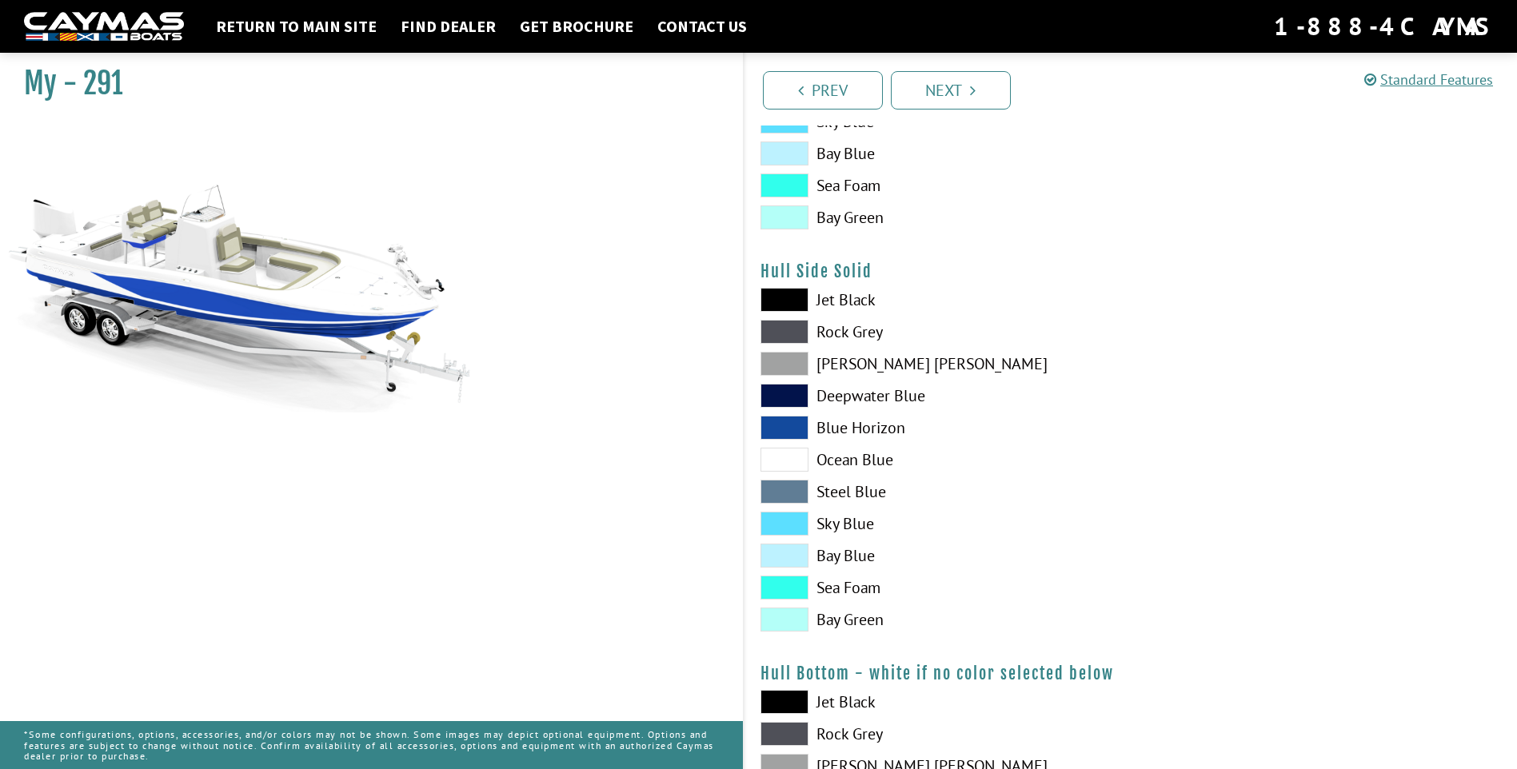
click at [802, 395] on span at bounding box center [785, 396] width 48 height 24
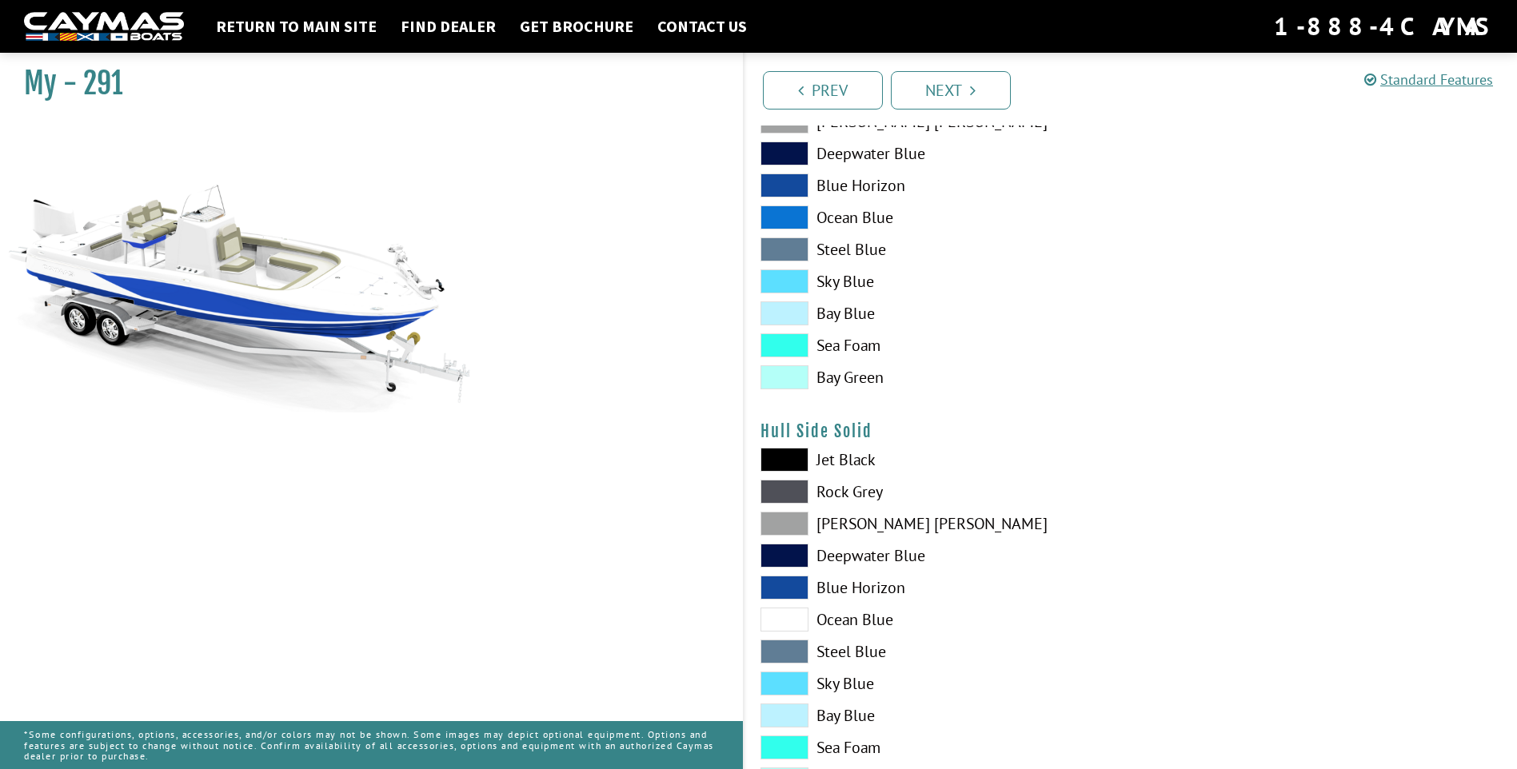
scroll to position [320, 0]
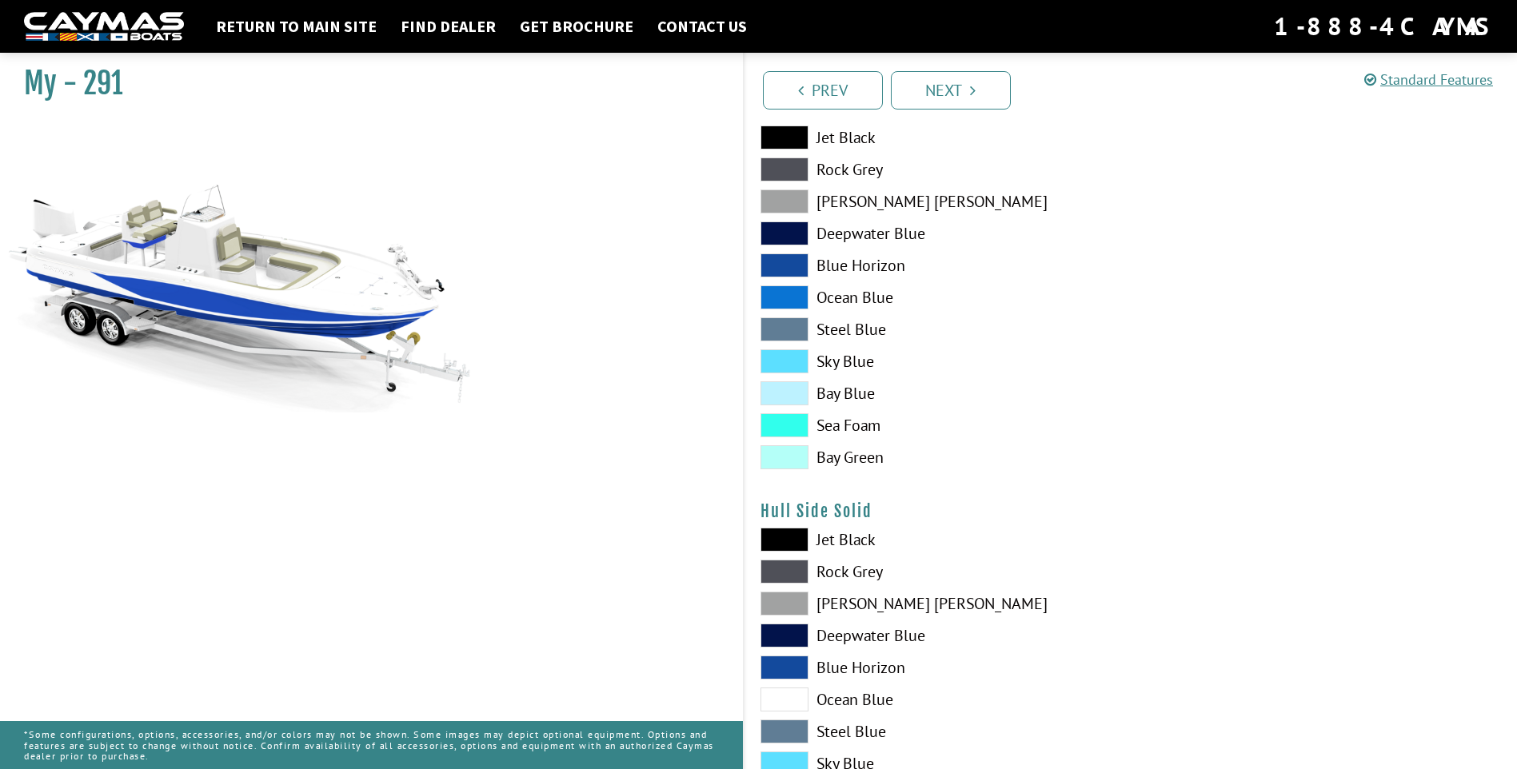
click at [789, 234] on span at bounding box center [785, 234] width 48 height 24
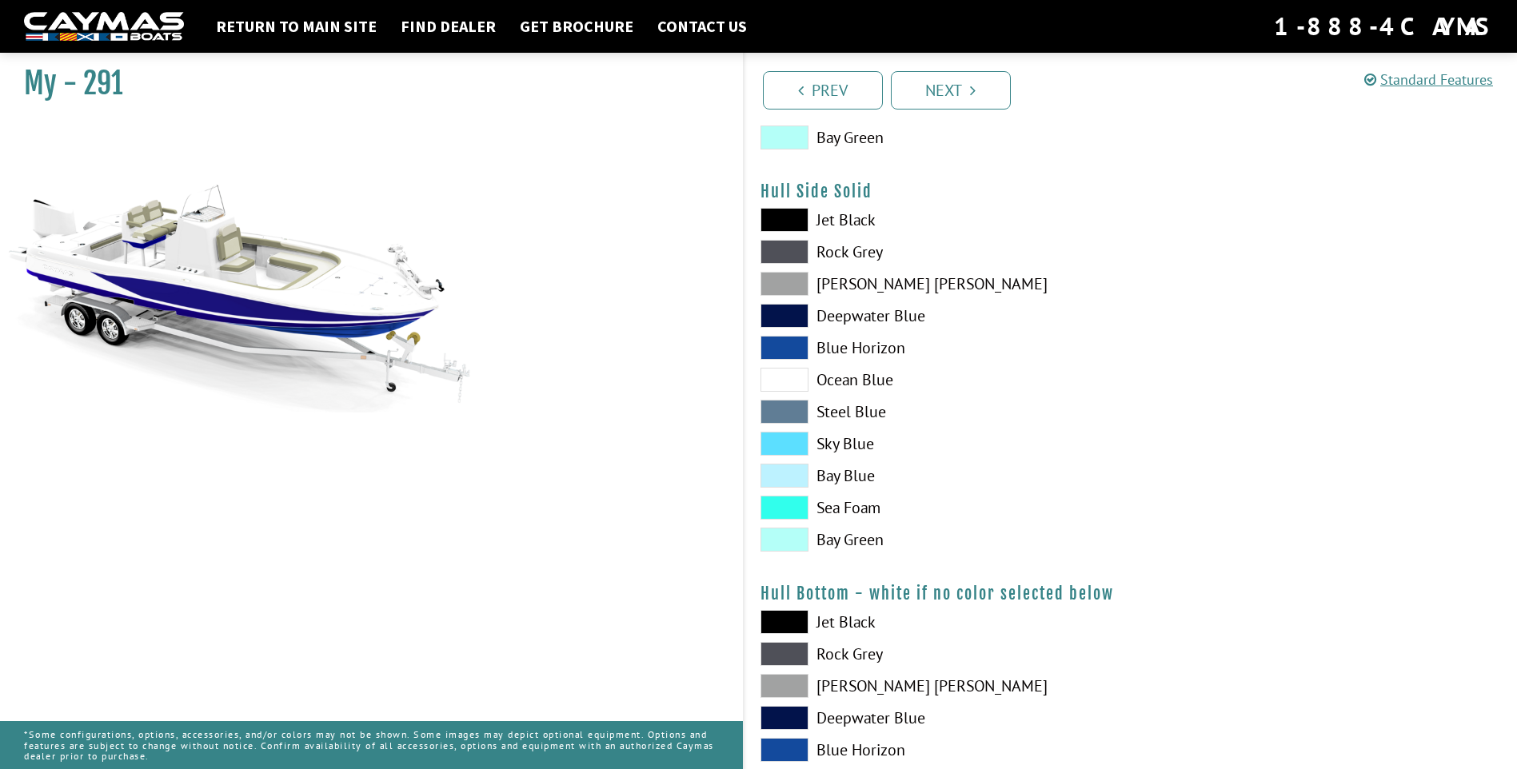
scroll to position [800, 0]
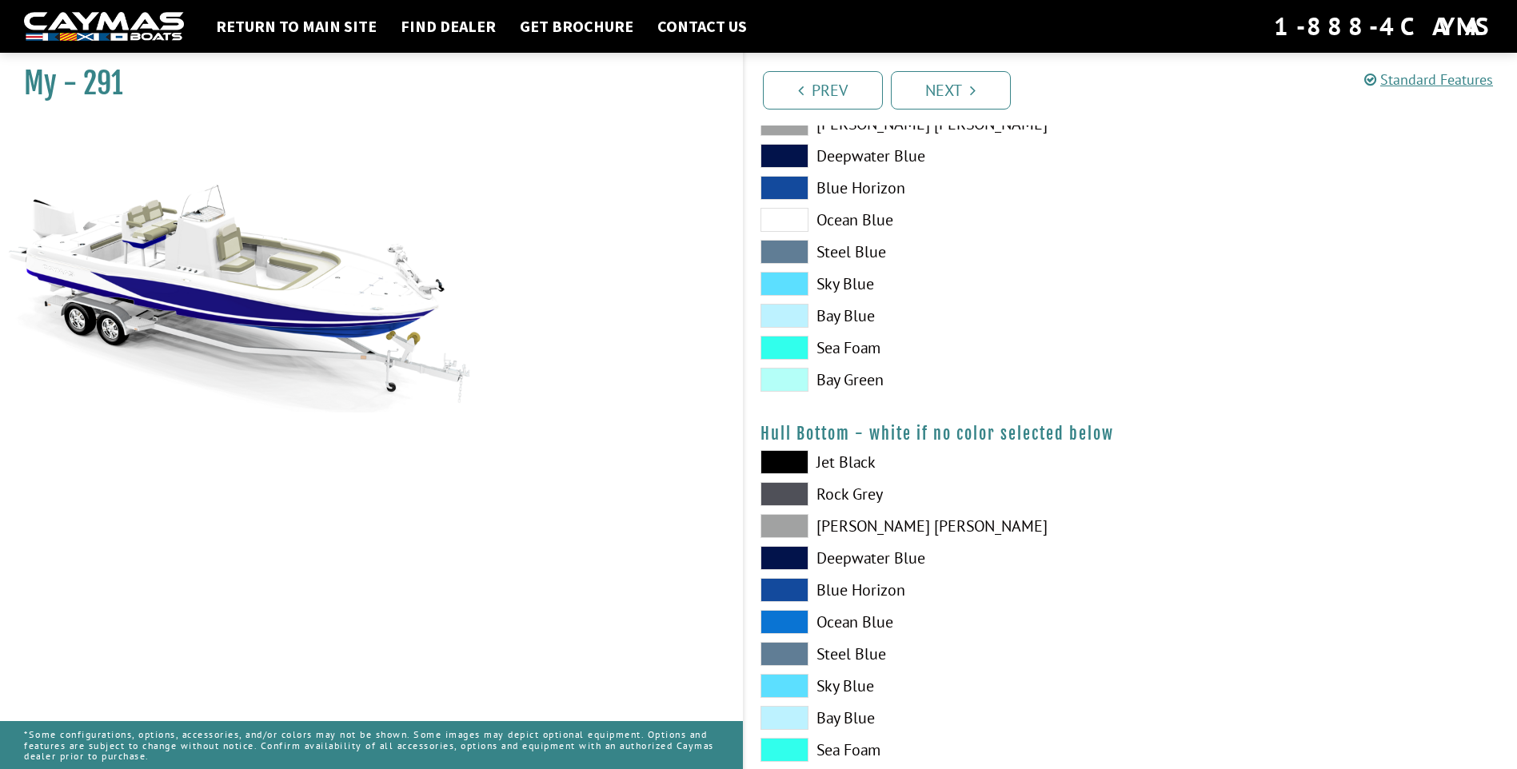
click at [792, 554] on span at bounding box center [785, 558] width 48 height 24
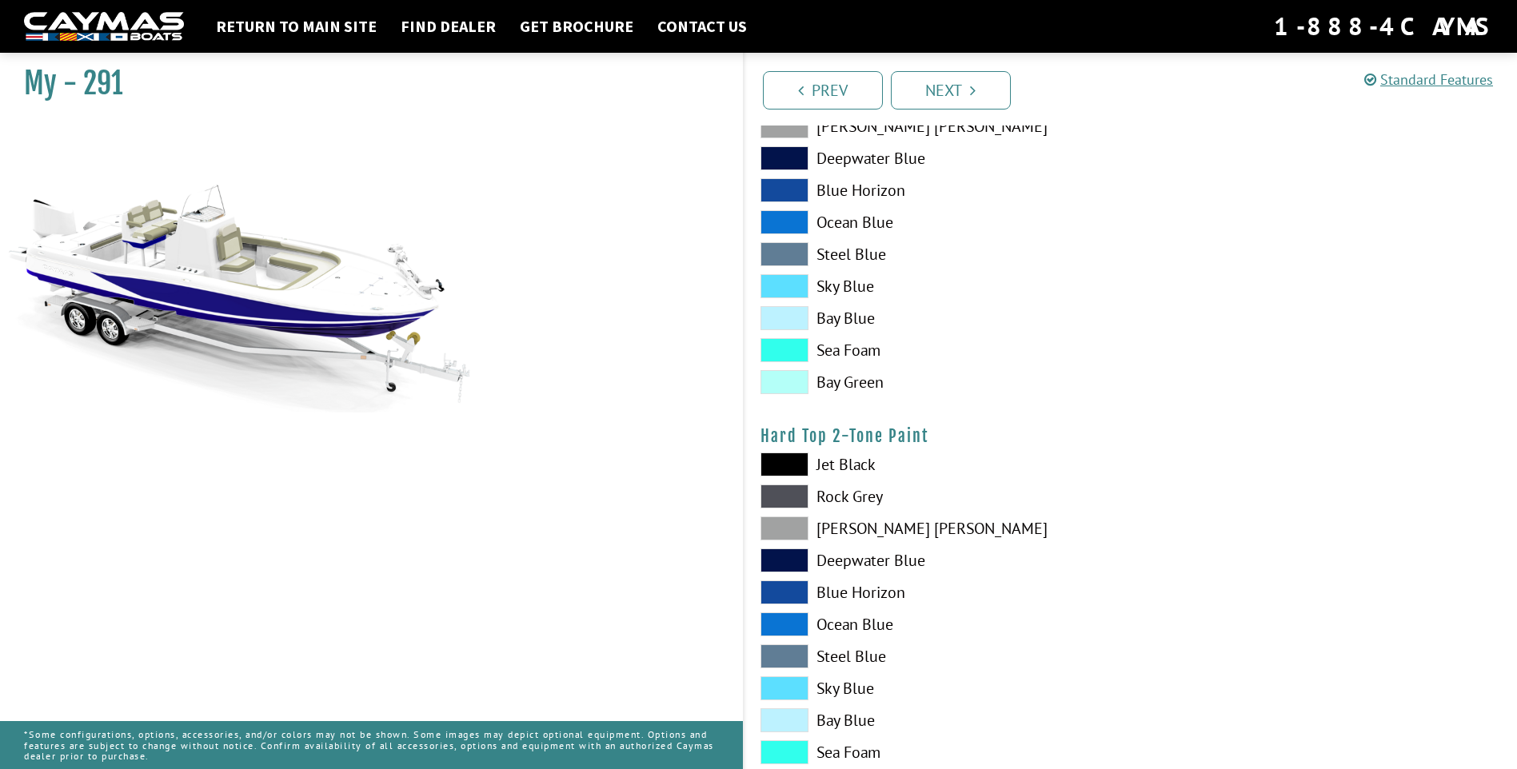
scroll to position [880, 0]
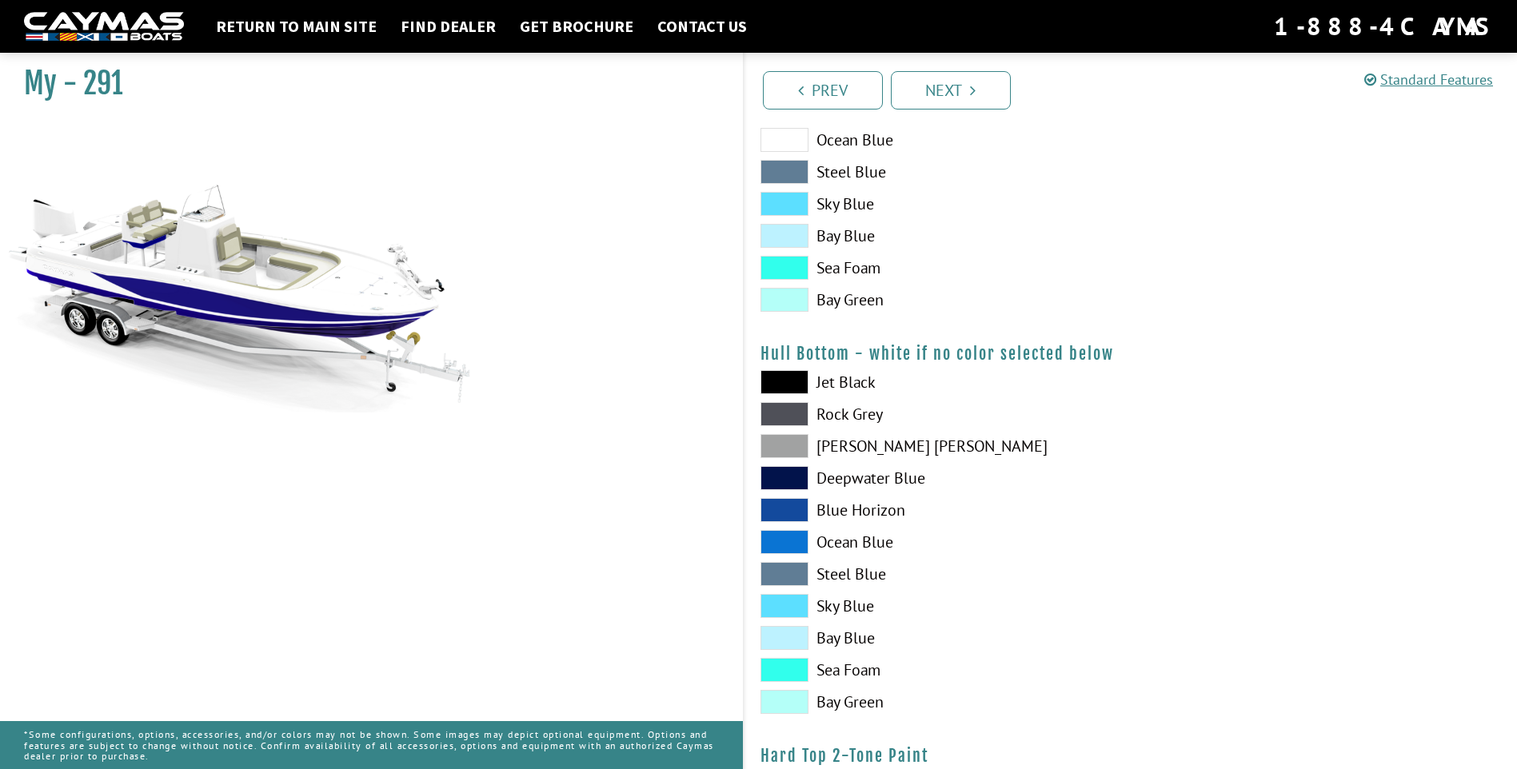
click at [801, 379] on span at bounding box center [785, 382] width 48 height 24
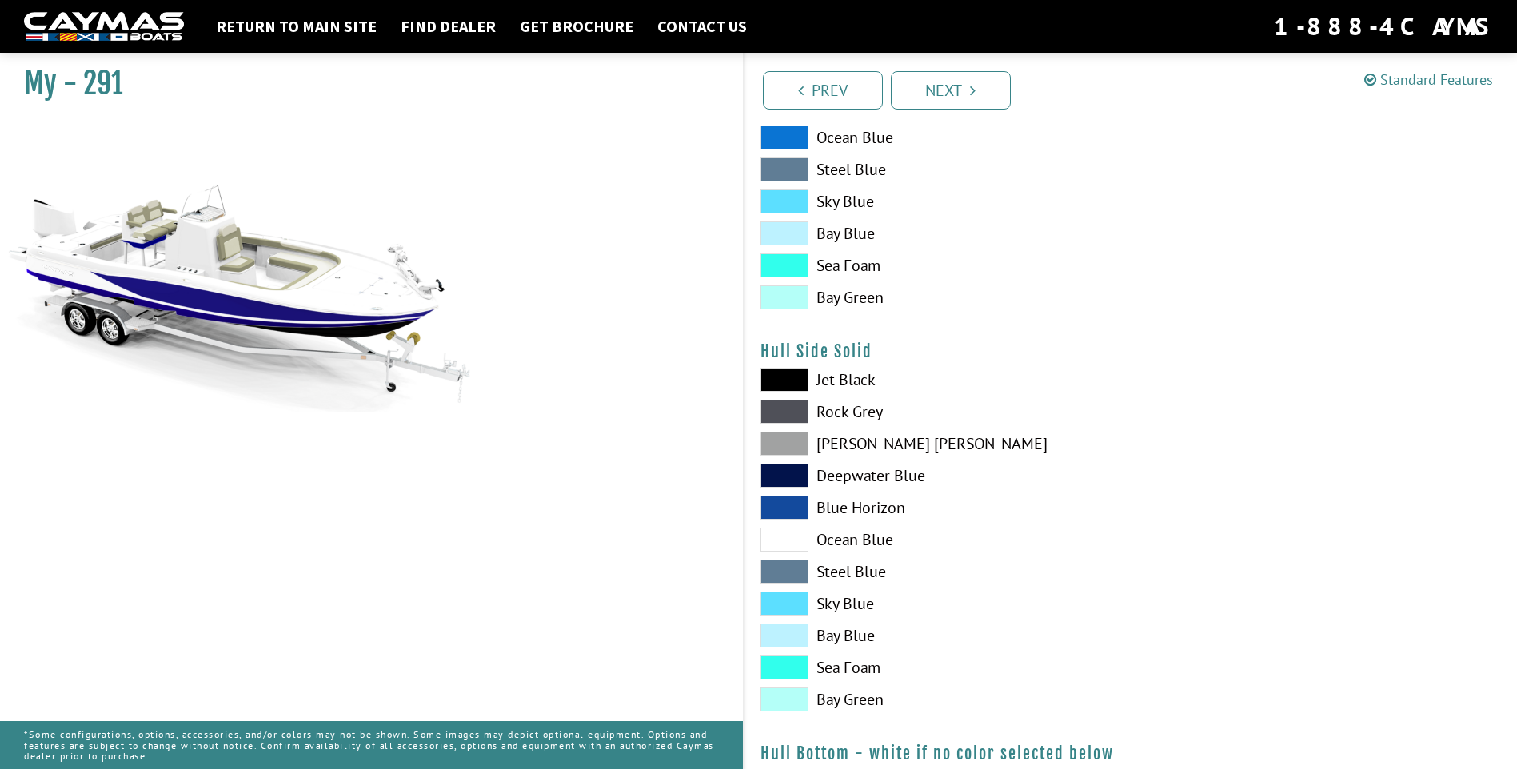
click at [801, 384] on span at bounding box center [785, 380] width 48 height 24
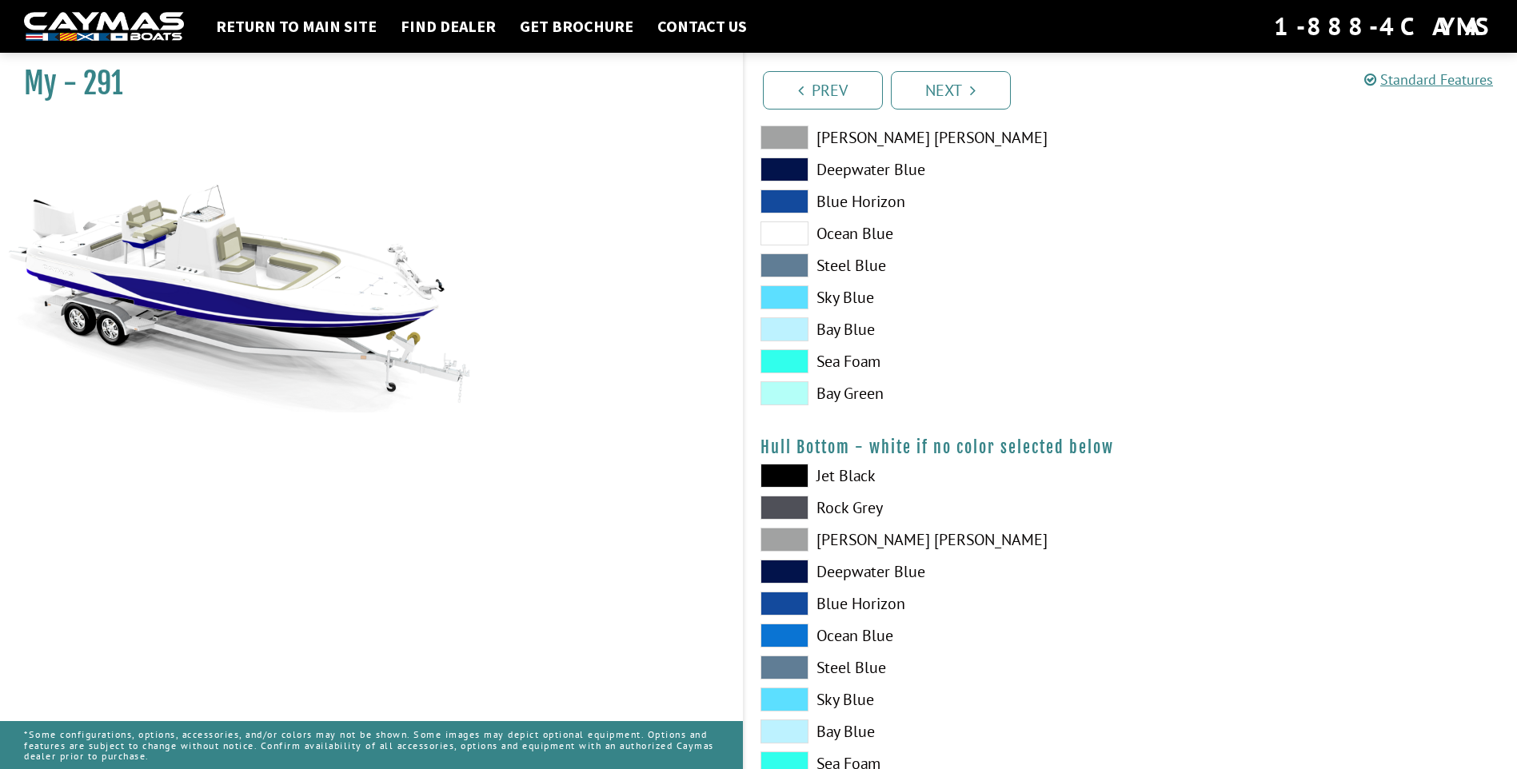
scroll to position [960, 0]
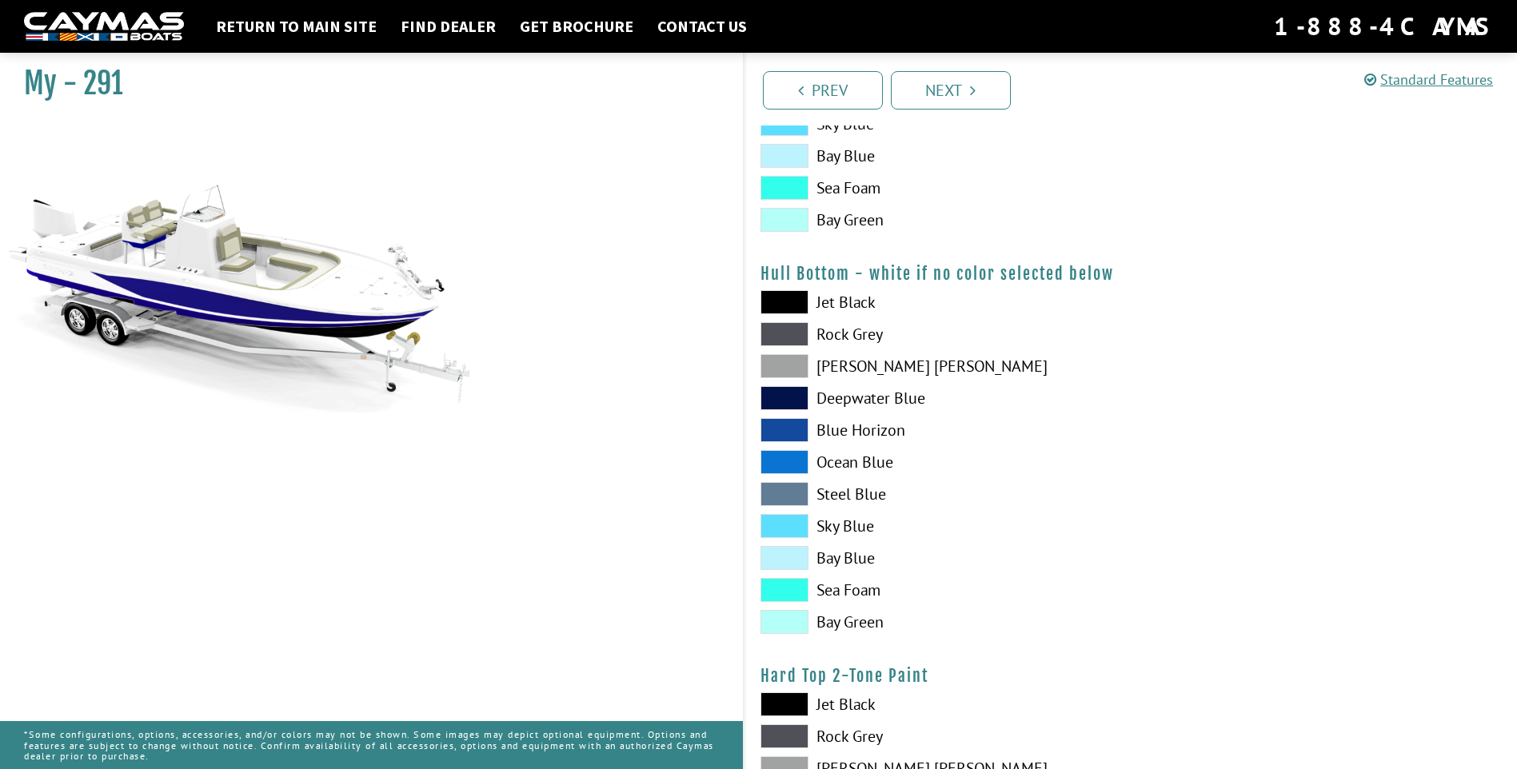
drag, startPoint x: 784, startPoint y: 705, endPoint x: 805, endPoint y: 679, distance: 33.0
click at [784, 704] on span at bounding box center [785, 705] width 48 height 24
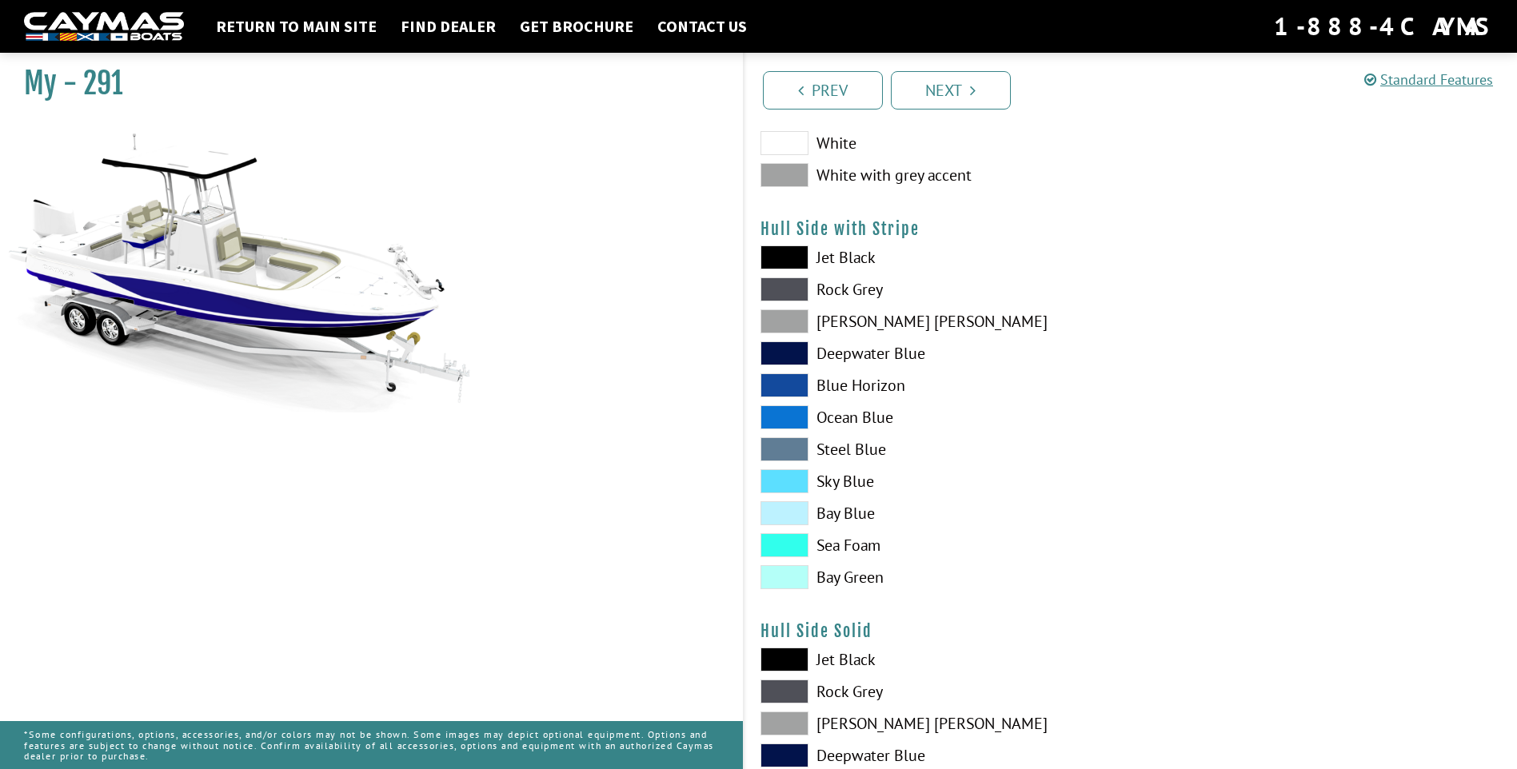
scroll to position [160, 0]
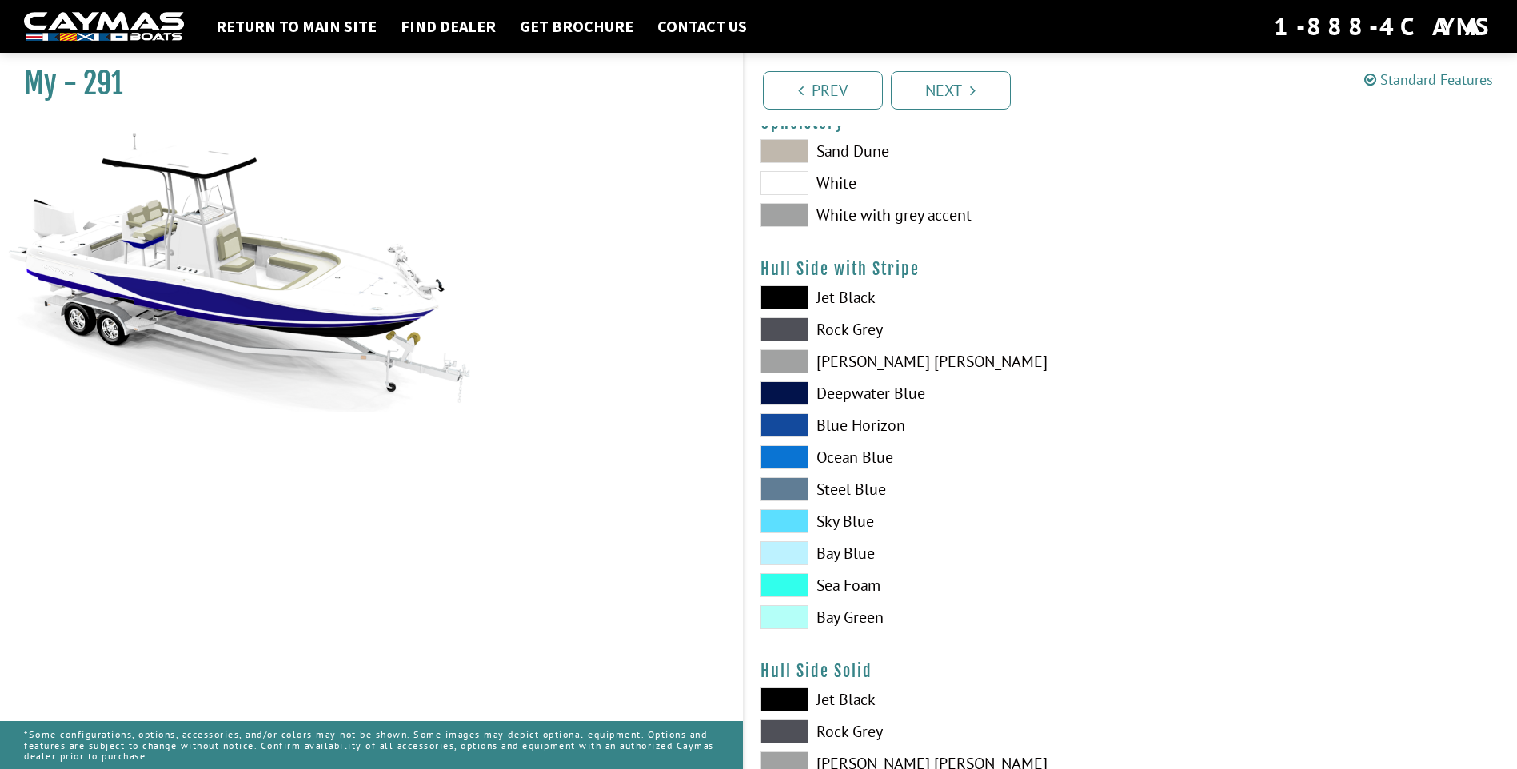
click at [790, 297] on span at bounding box center [785, 298] width 48 height 24
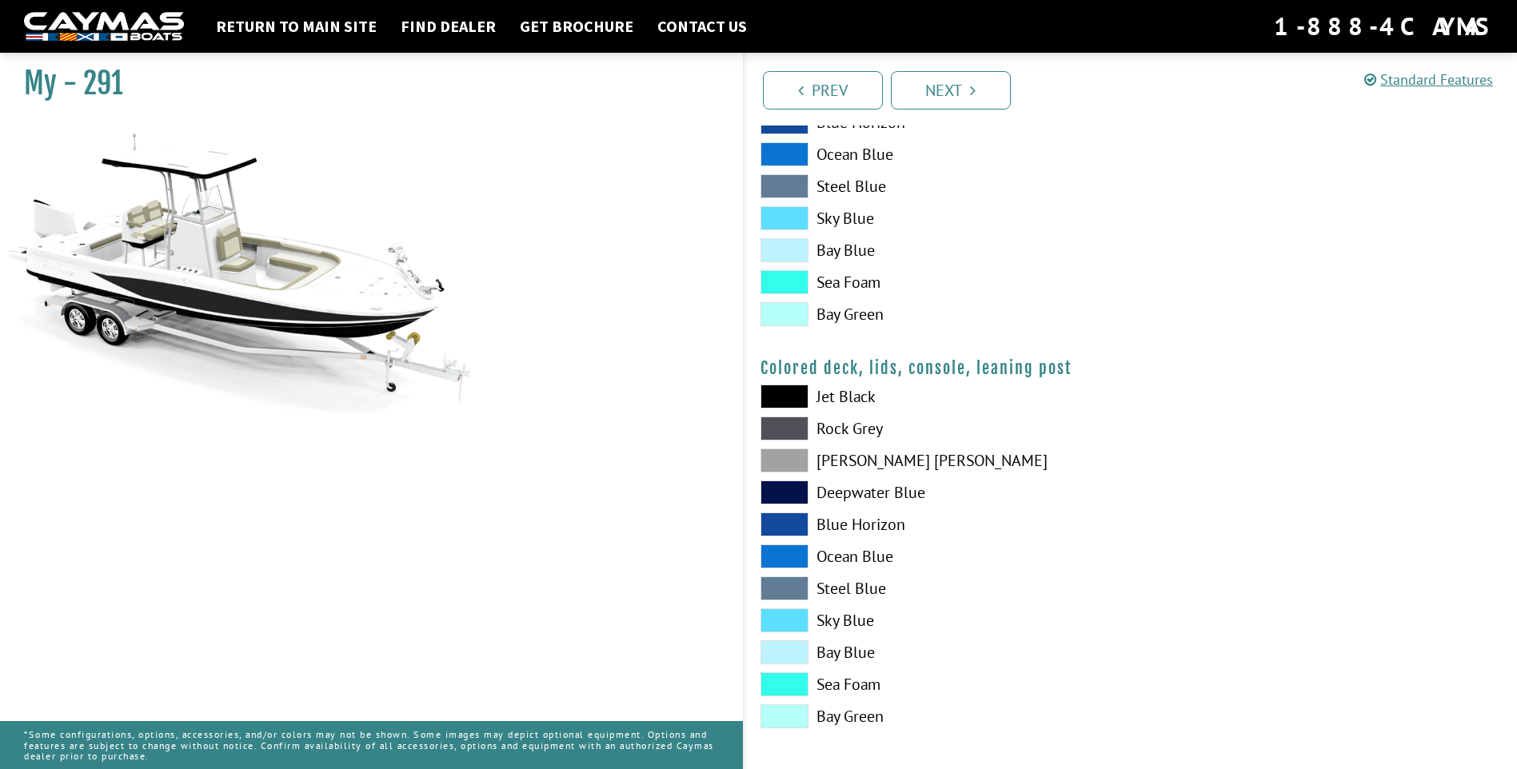
scroll to position [1676, 0]
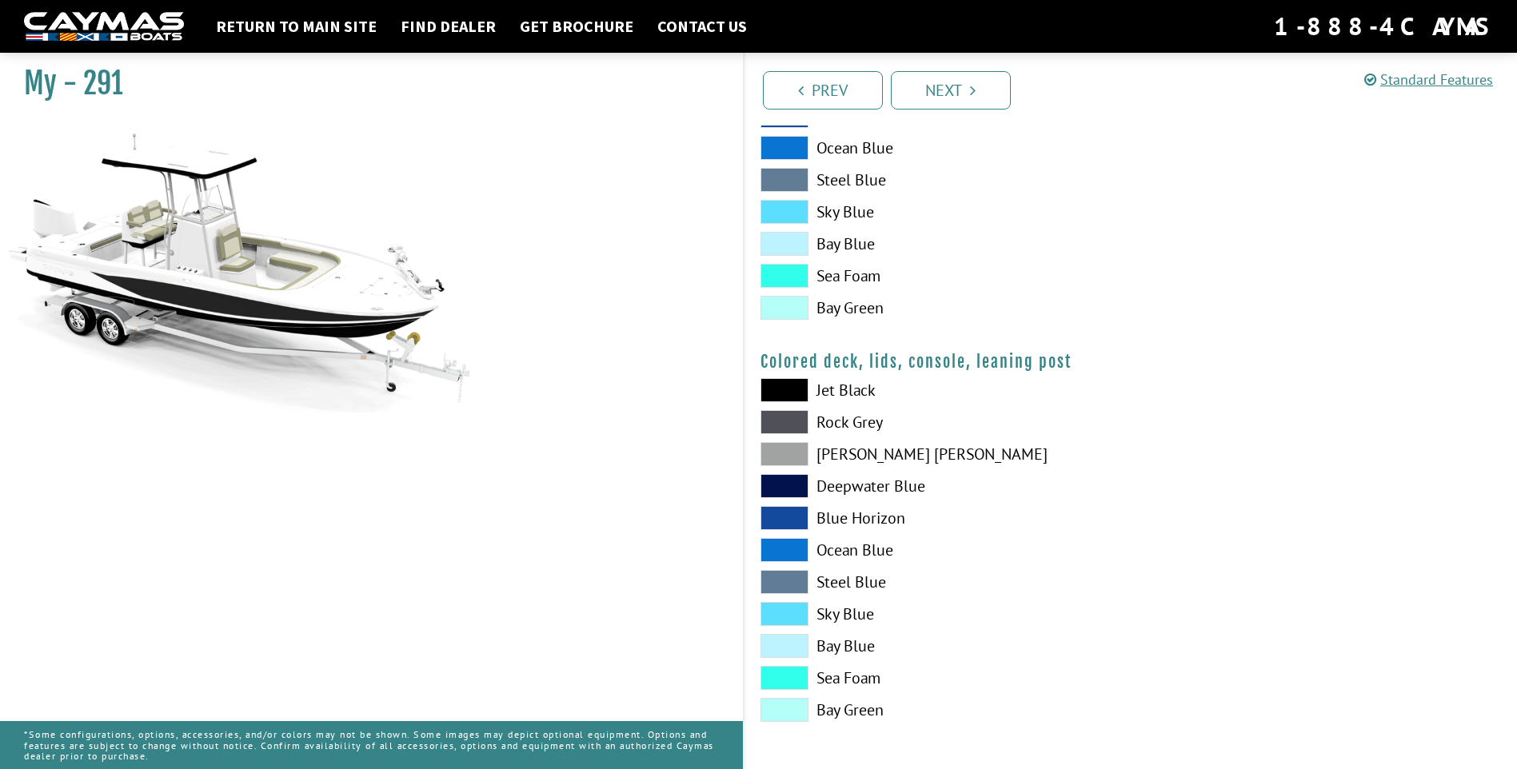
click at [793, 386] on span at bounding box center [785, 390] width 48 height 24
click at [799, 417] on span at bounding box center [785, 422] width 48 height 24
click at [794, 389] on span at bounding box center [785, 390] width 48 height 24
click at [947, 100] on link "Next" at bounding box center [951, 90] width 120 height 38
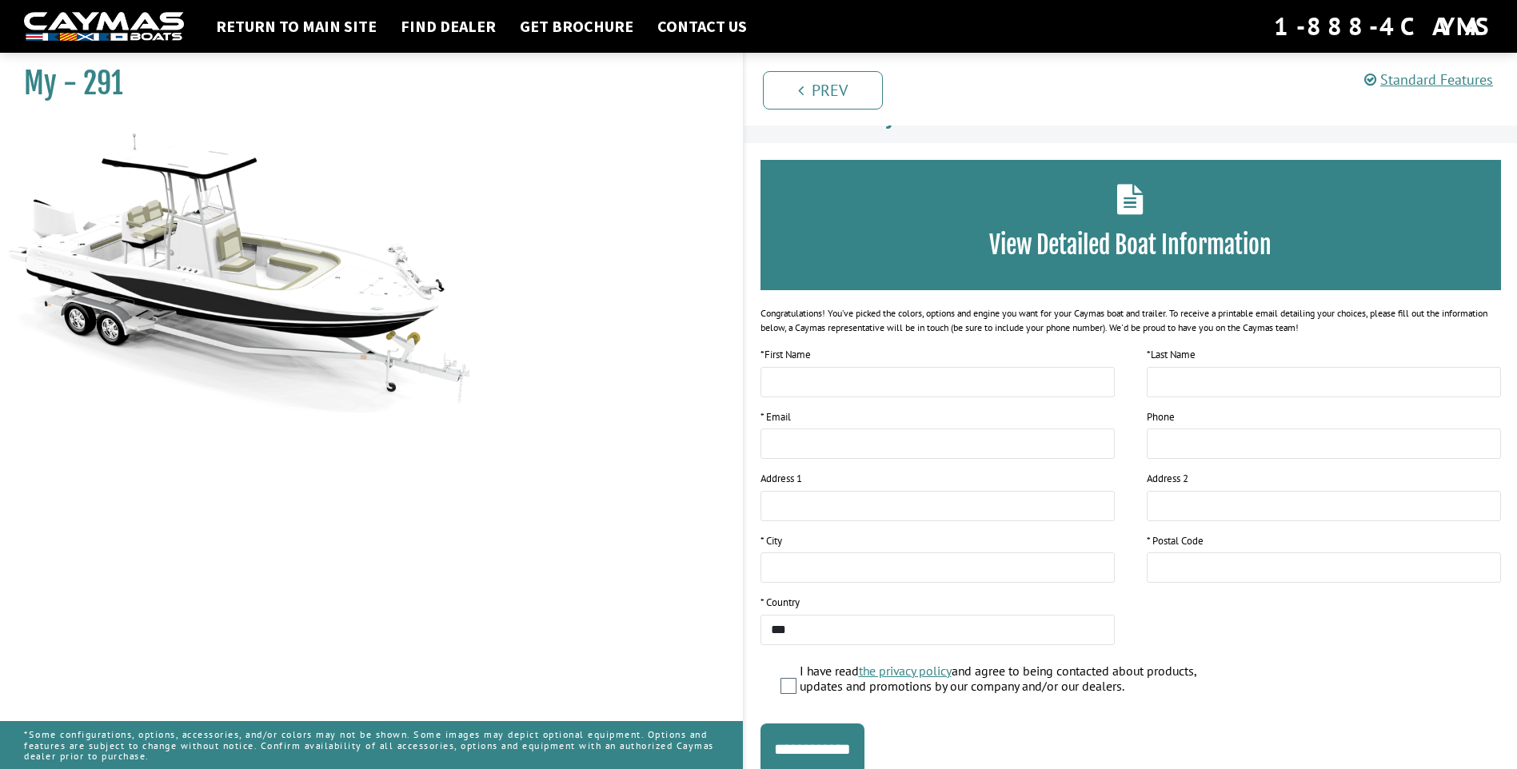
scroll to position [0, 0]
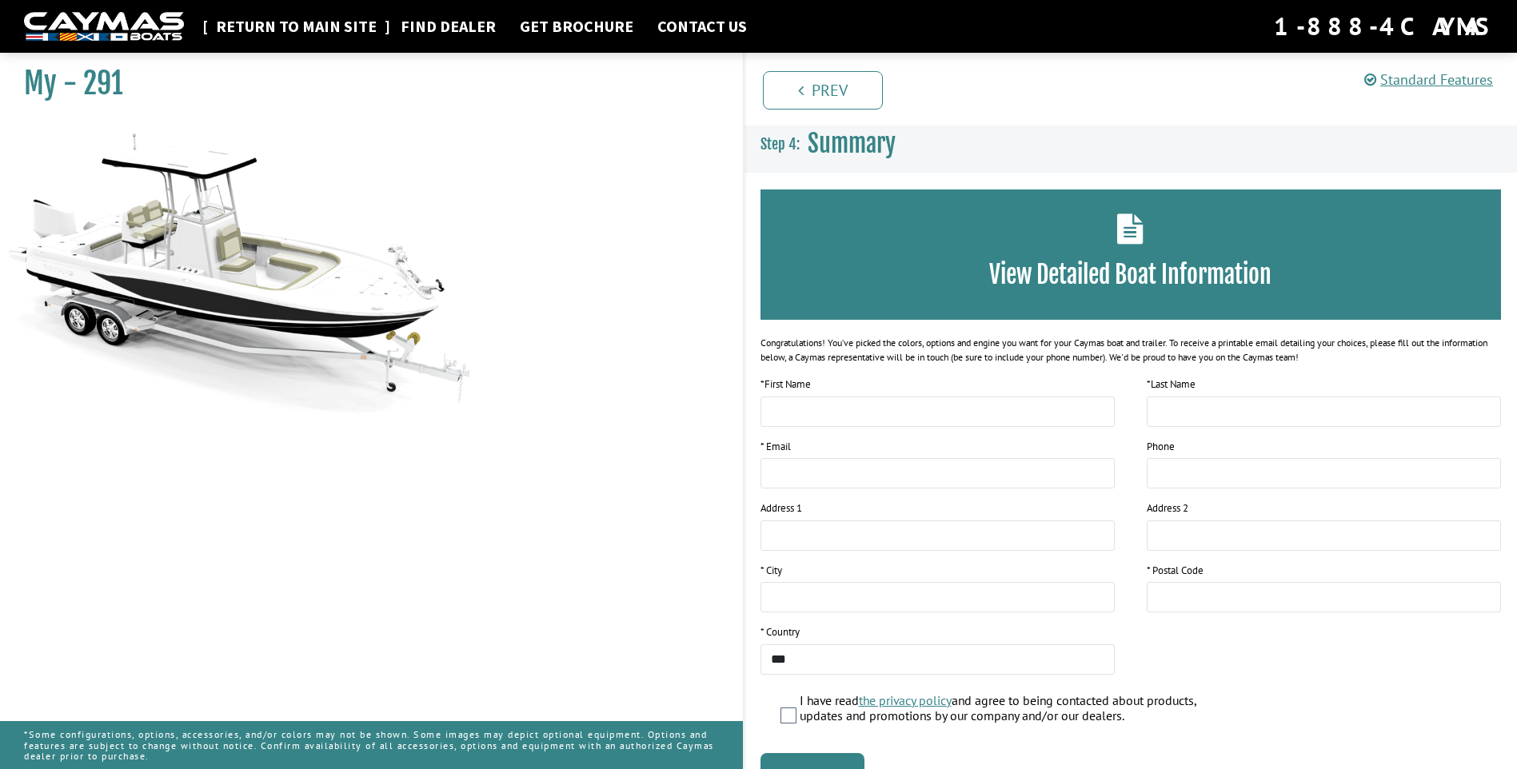
click at [325, 29] on link "Return to main site" at bounding box center [296, 26] width 177 height 21
